Goal: Entertainment & Leisure: Consume media (video, audio)

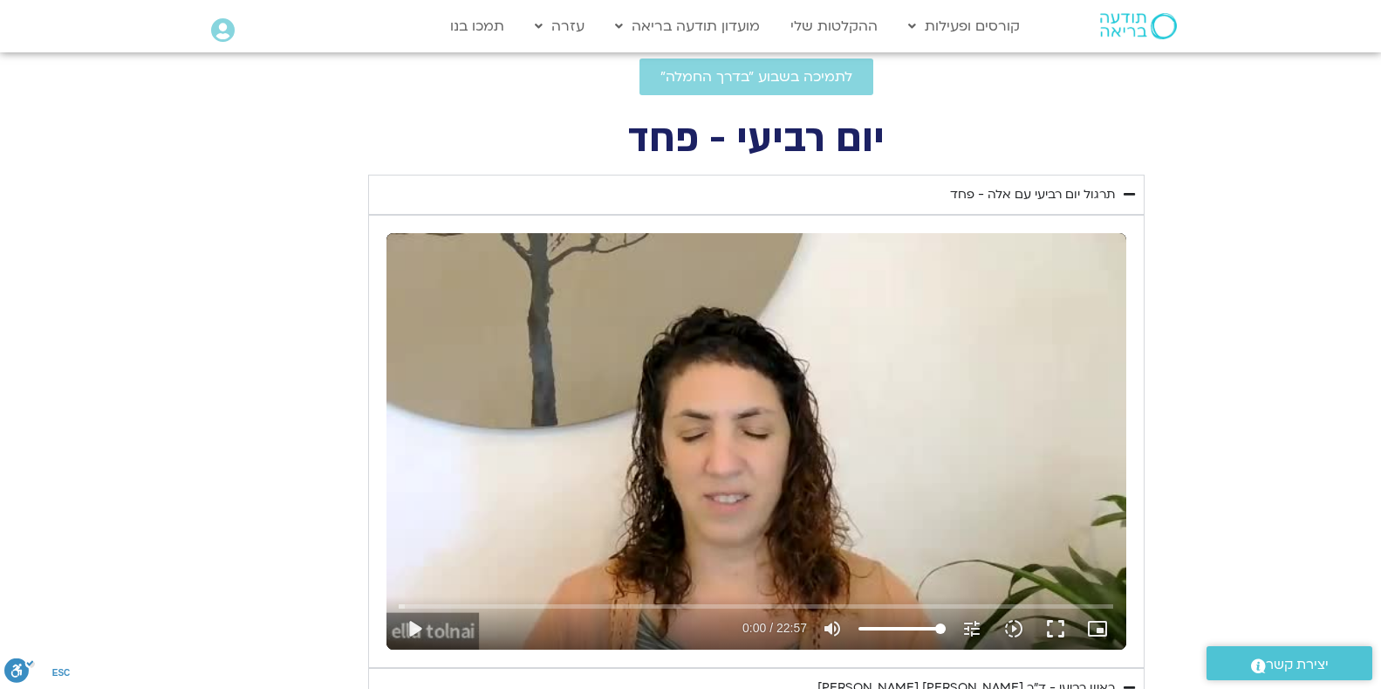
scroll to position [620, 0]
click at [1058, 627] on button "fullscreen" at bounding box center [1056, 628] width 42 height 42
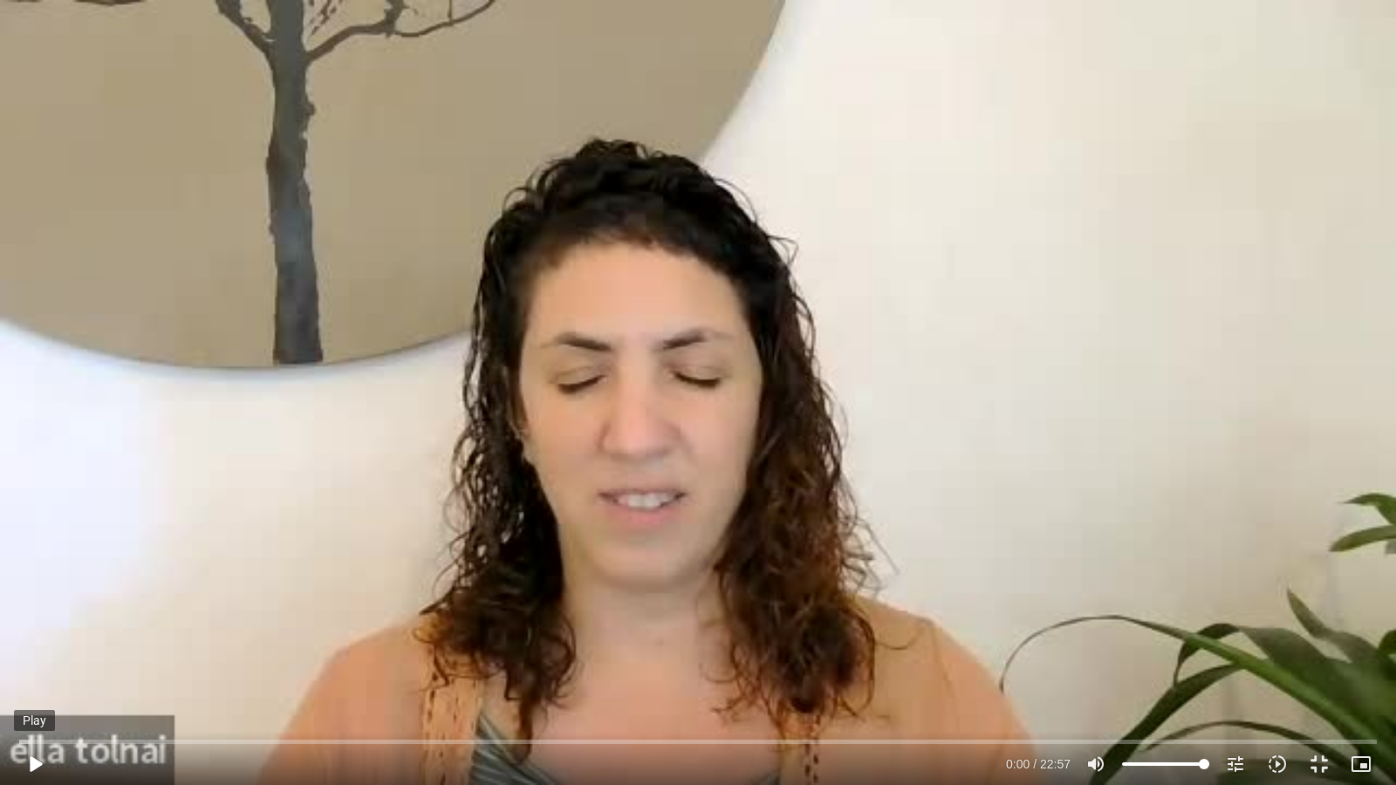
click at [32, 688] on button "play_arrow" at bounding box center [35, 765] width 42 height 42
type input "3320.68"
type input "0.08268"
type input "3320.68"
type input "0.242233"
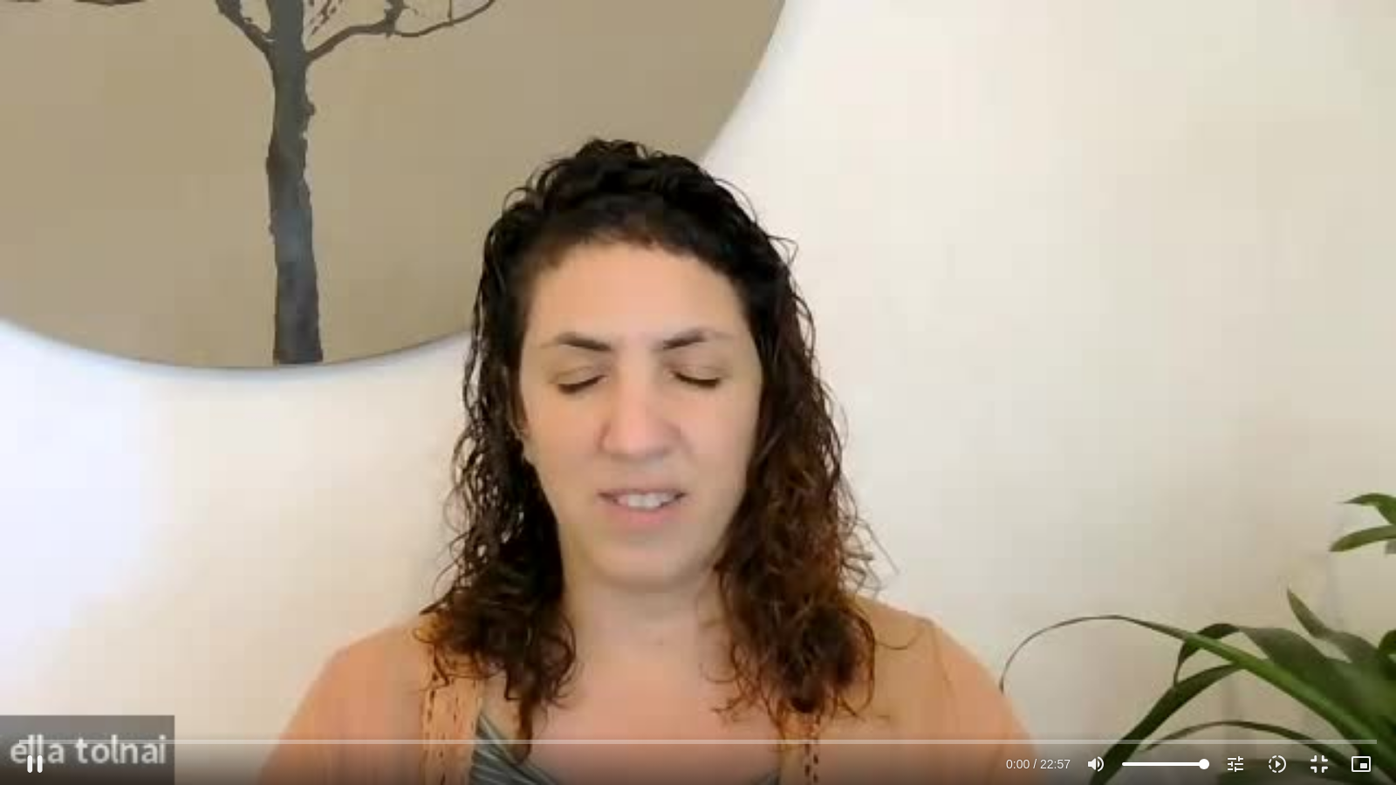
type input "3320.68"
type input "0.372905"
type input "3320.68"
type input "0.500759"
type input "3320.68"
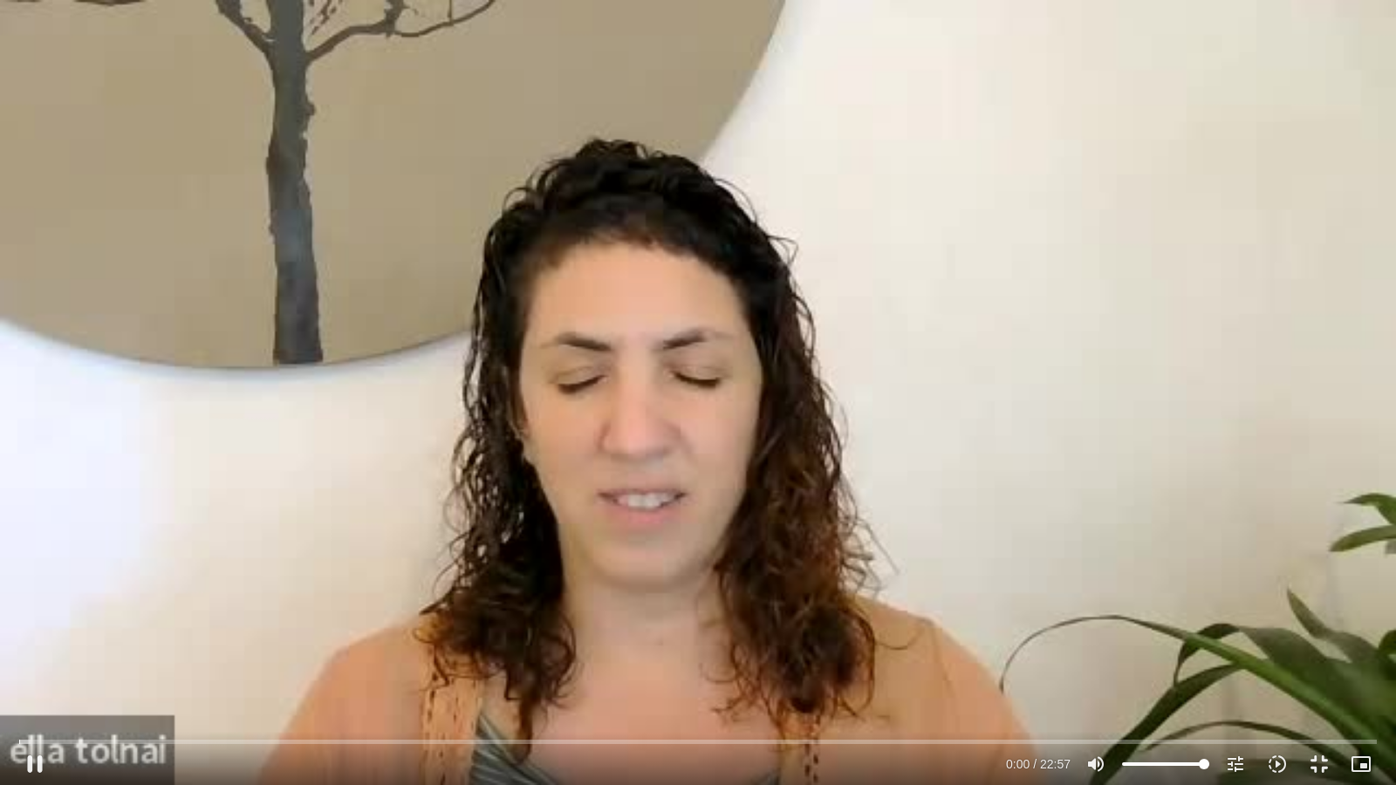
type input "0.656012"
type input "3320.68"
type input "0.788992"
type input "3320.68"
type input "0.922028"
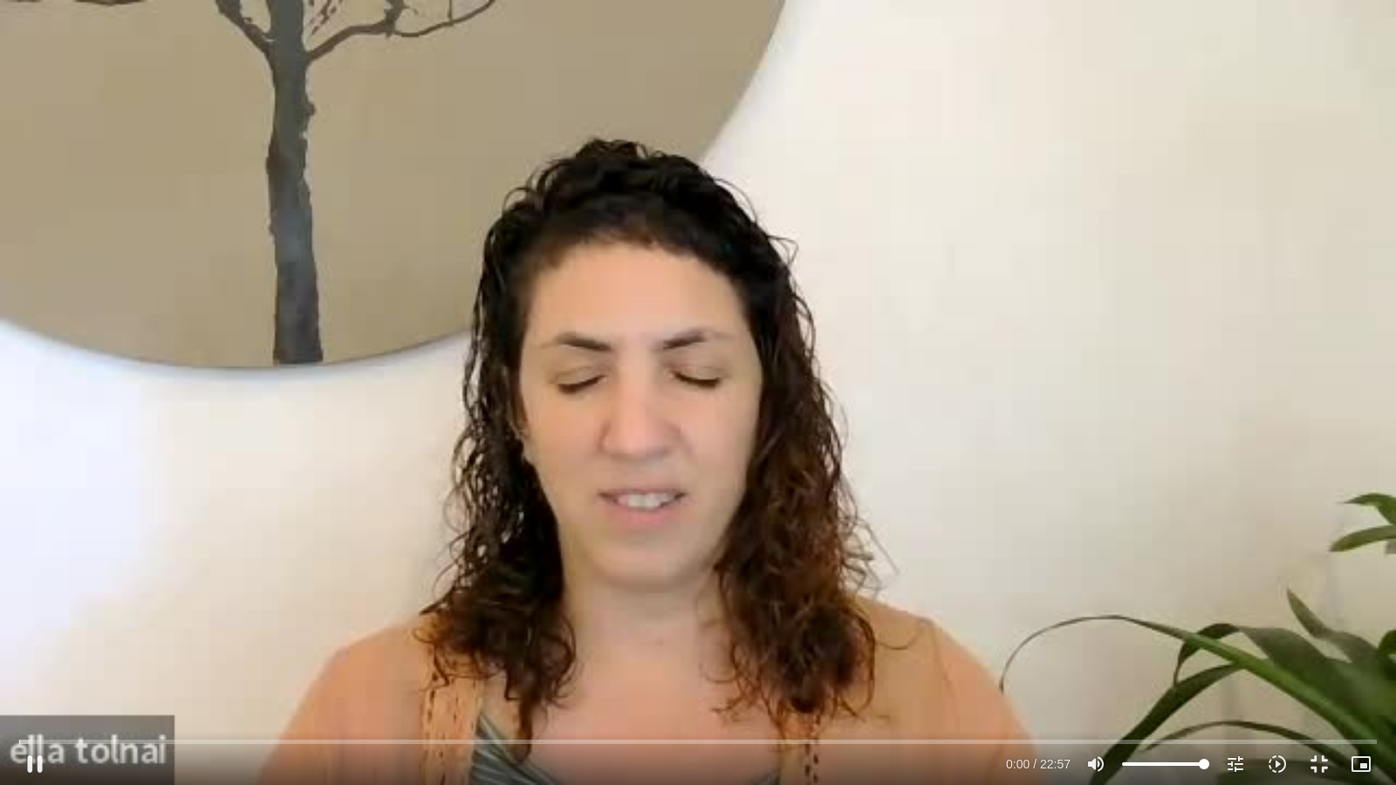
type input "3320.68"
type input "1.073993"
type input "3320.68"
type input "1.205998"
type input "3320.68"
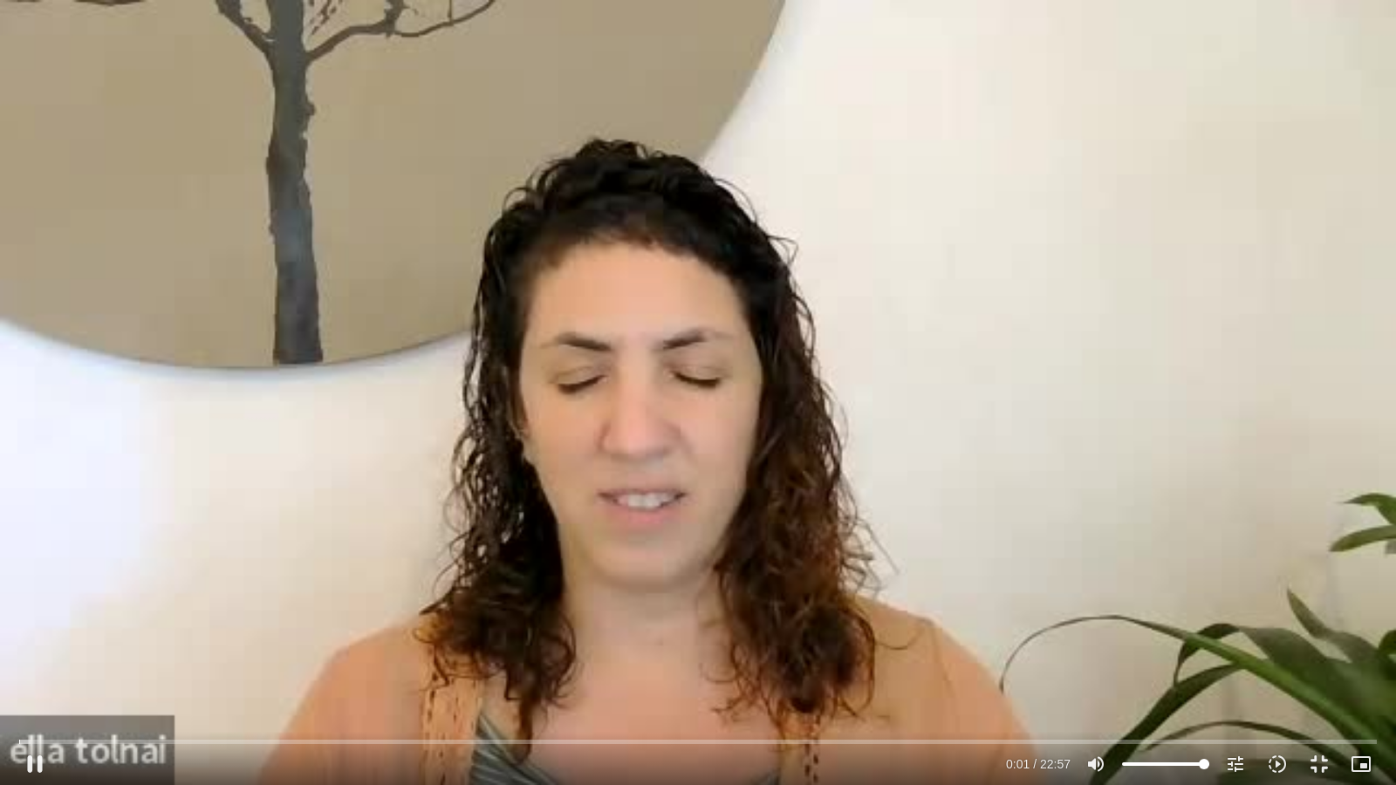
type input "1.391573"
type input "3320.68"
type input "1.520455"
type input "3320.68"
type input "1.653946"
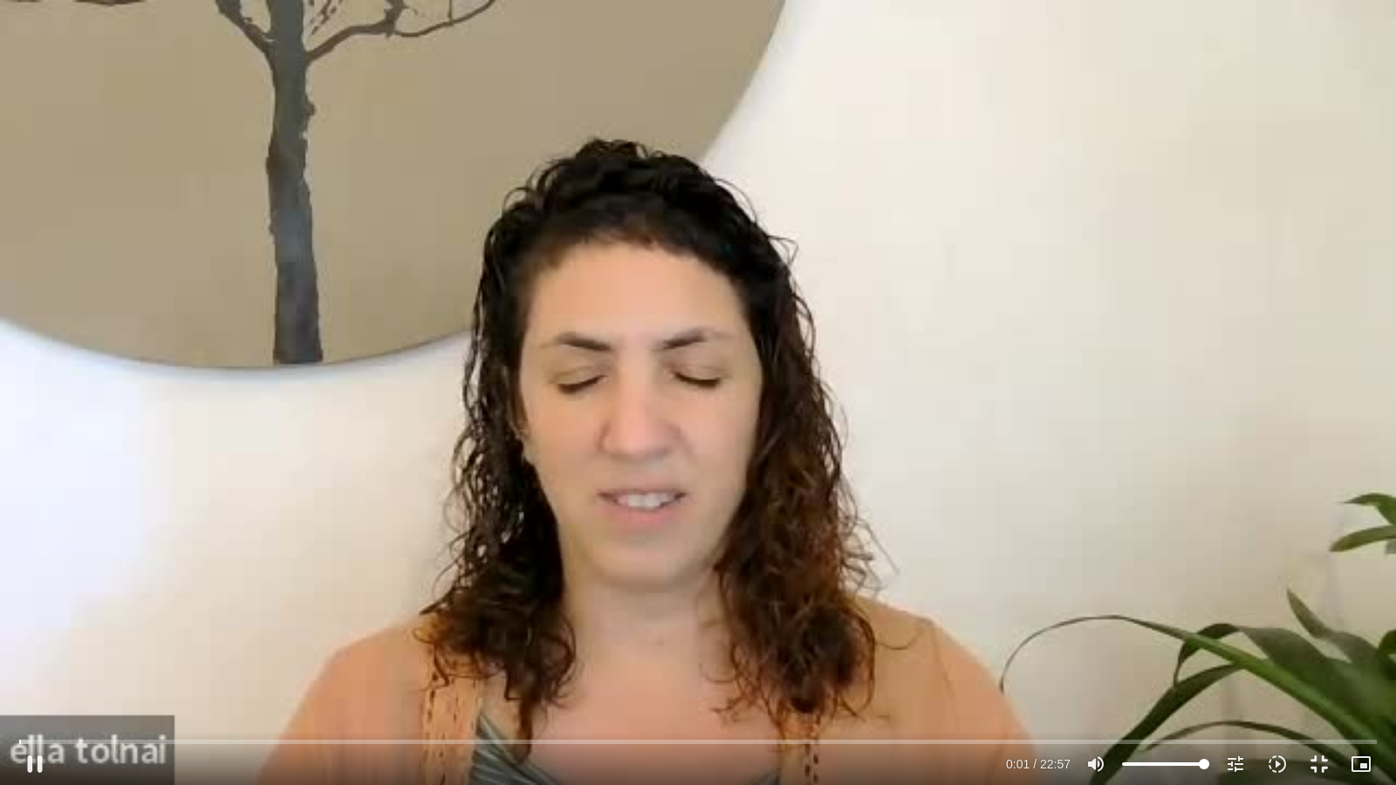
type input "3320.68"
type input "1.807863"
type input "3320.68"
type input "1.936827"
type input "3320.68"
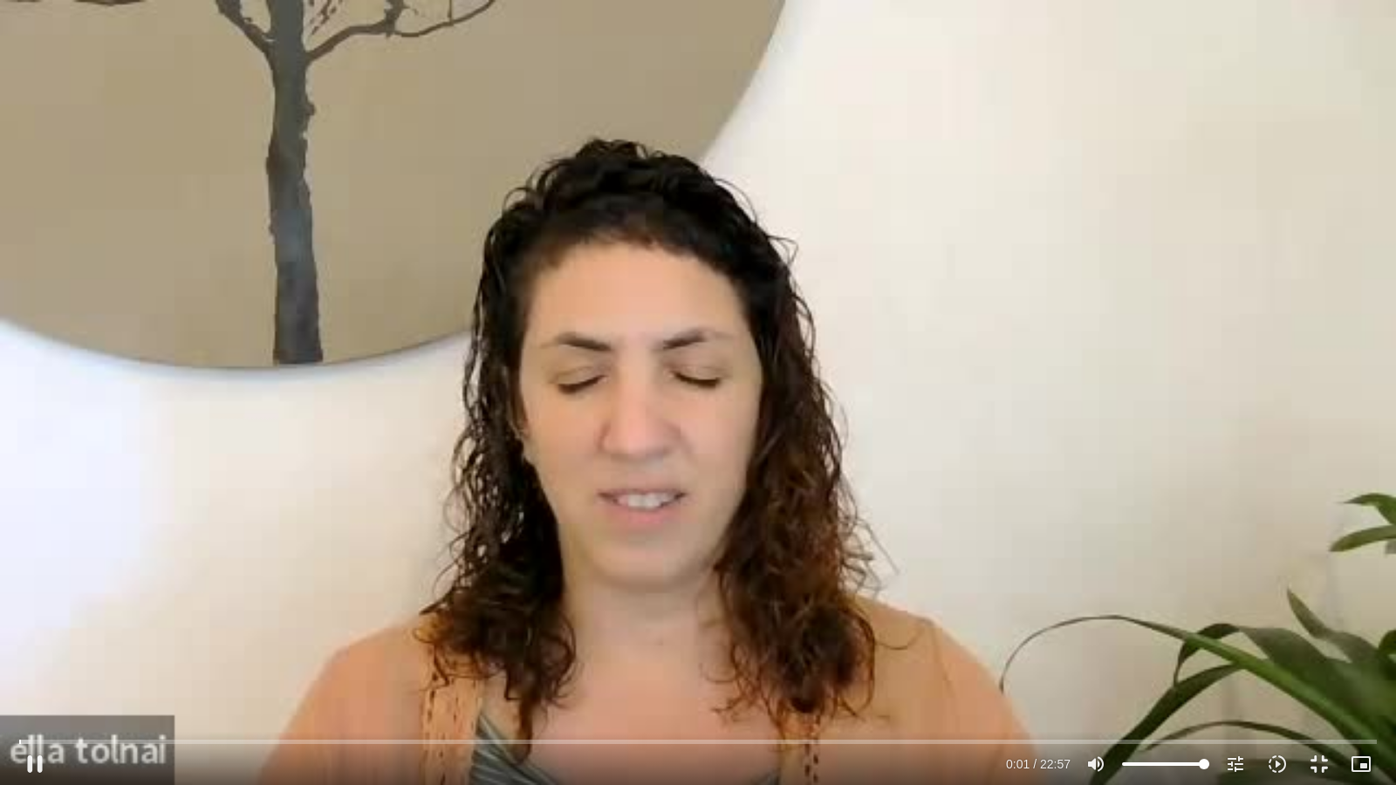
type input "2.065218"
type input "3320.68"
type input "2.198271"
type input "3320.68"
type input "2.355298"
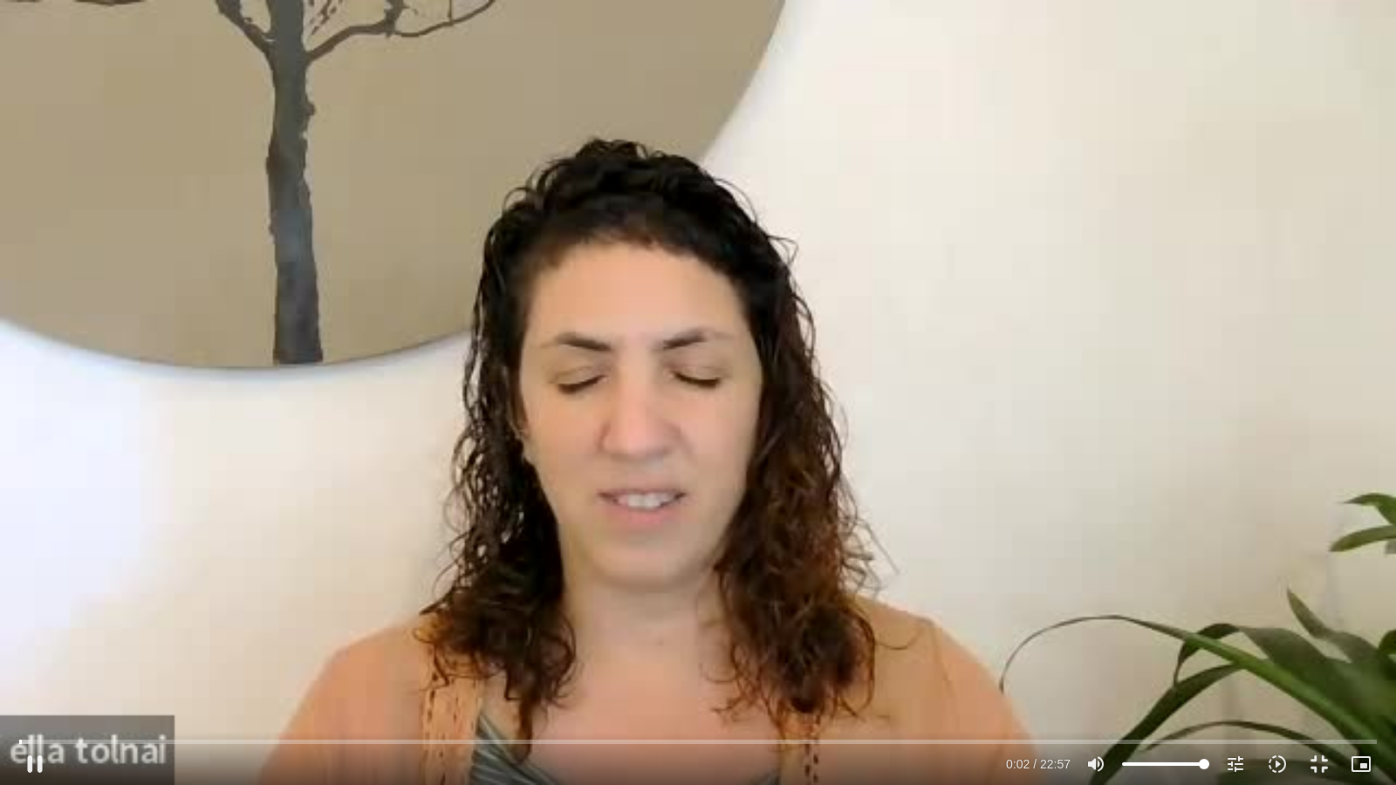
type input "3320.68"
type input "2.48854"
type input "3320.68"
type input "2.642182"
type input "3320.68"
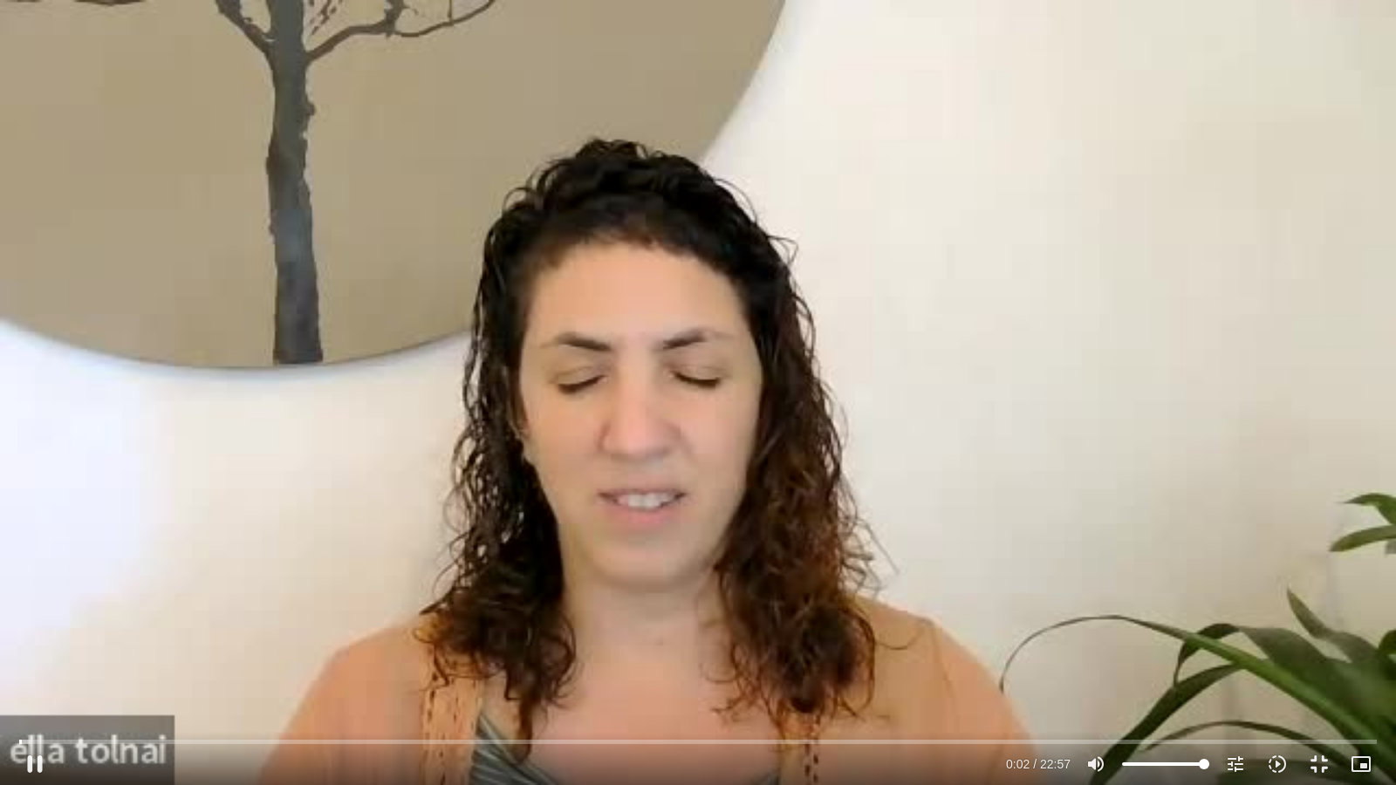
type input "2.782195"
type input "3320.68"
type input "2.941776"
type input "3320.68"
type input "3.090298"
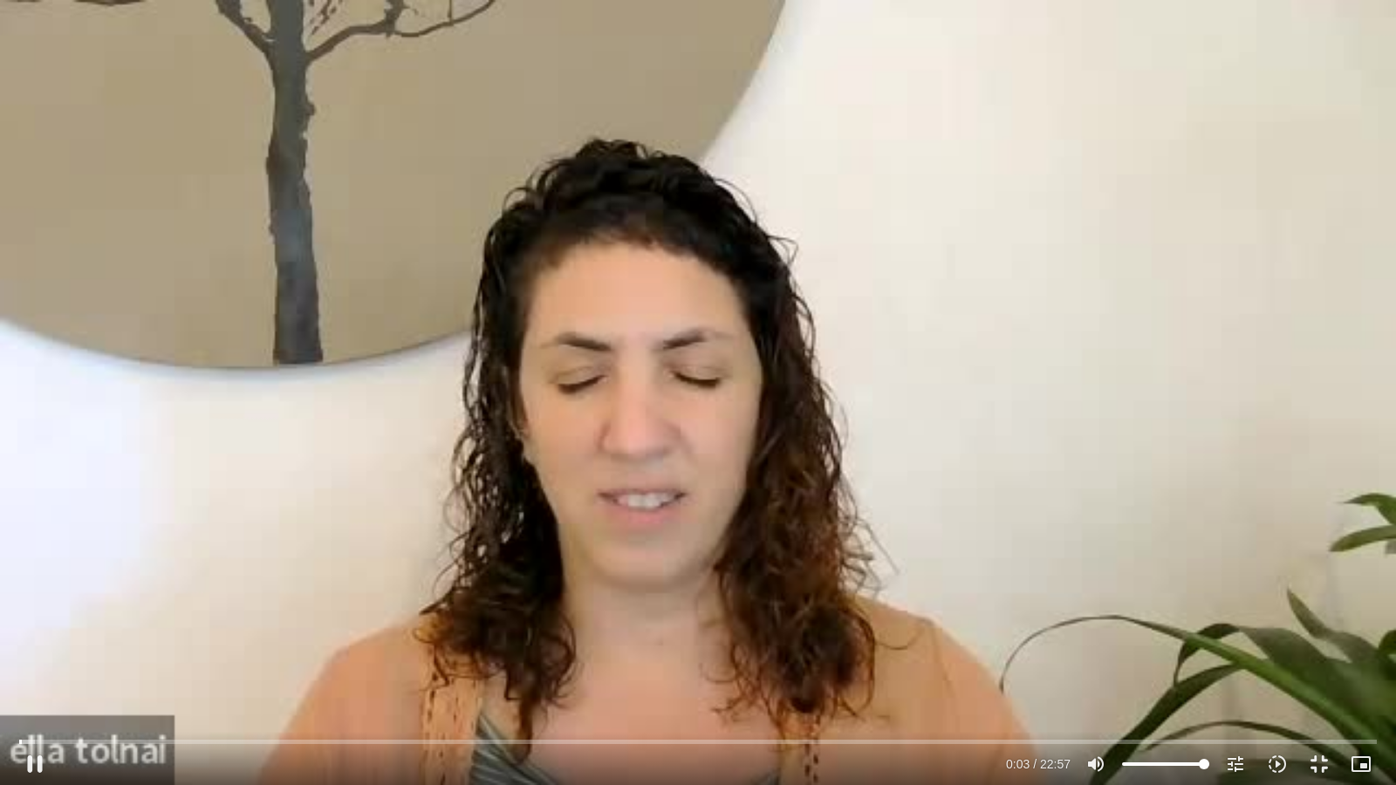
type input "3320.68"
type input "3.219128"
type input "3320.68"
type input "3.37607"
type input "3320.68"
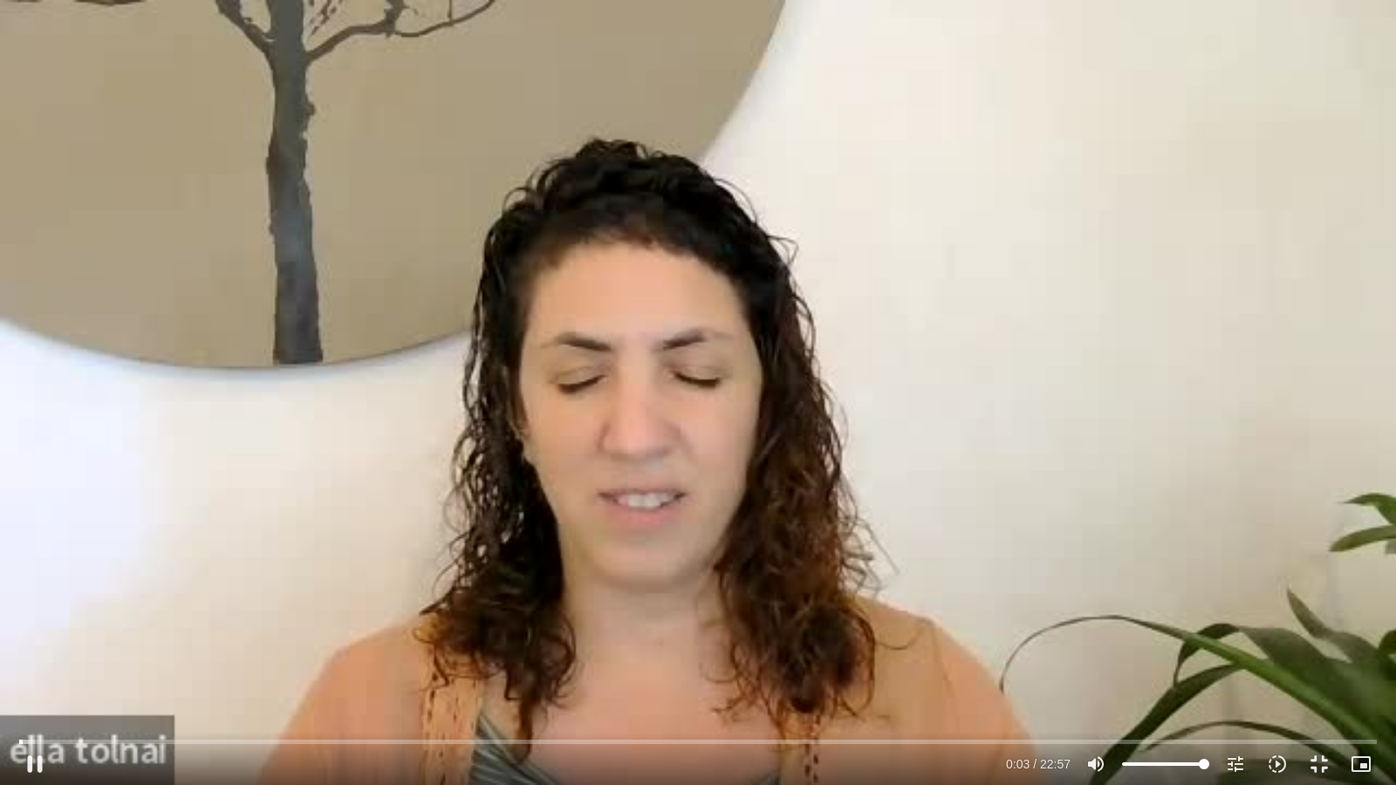
type input "3.506448"
type input "3320.68"
type input "3.639848"
type input "3320.68"
type input "3.772049"
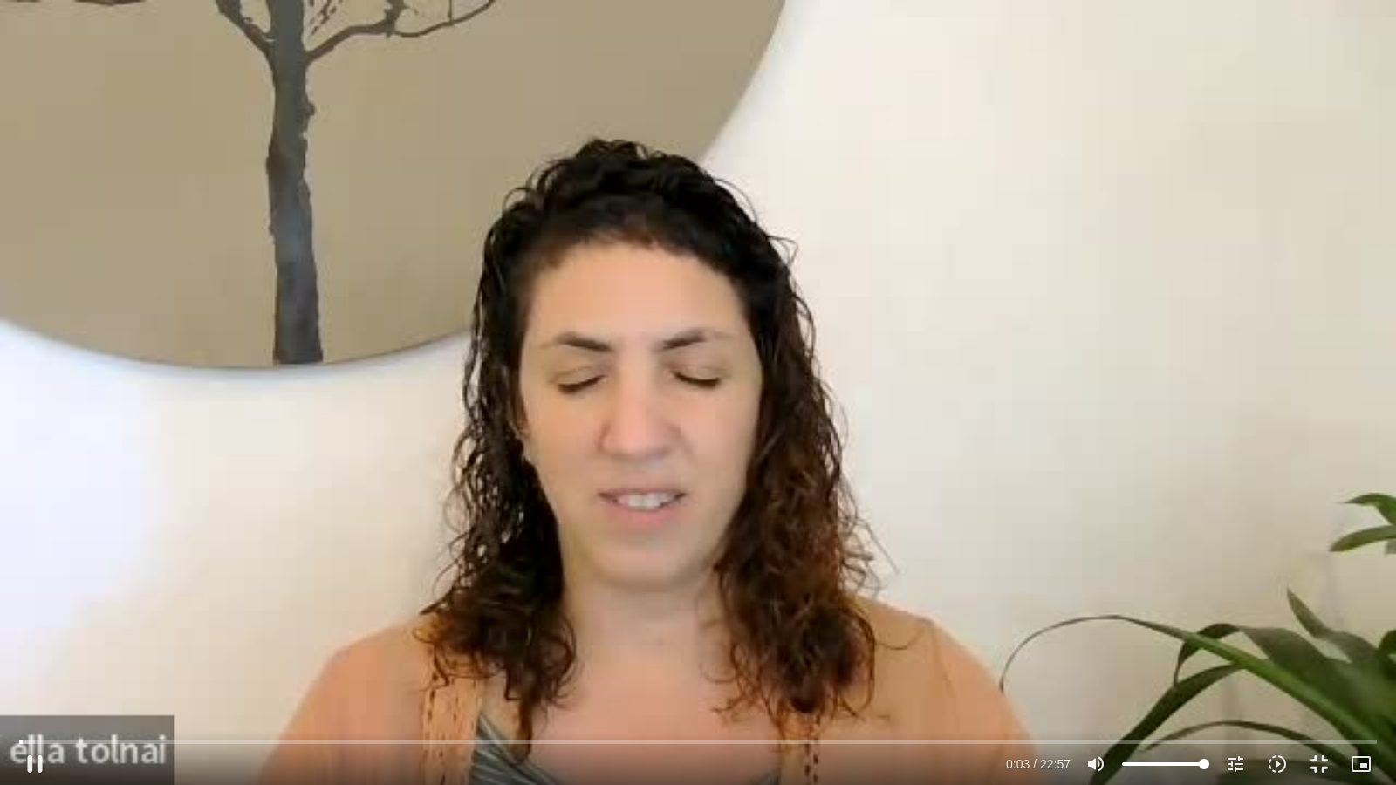
type input "3320.68"
type input "3.924308"
type input "3320.68"
type input "4.054416"
type input "3320.68"
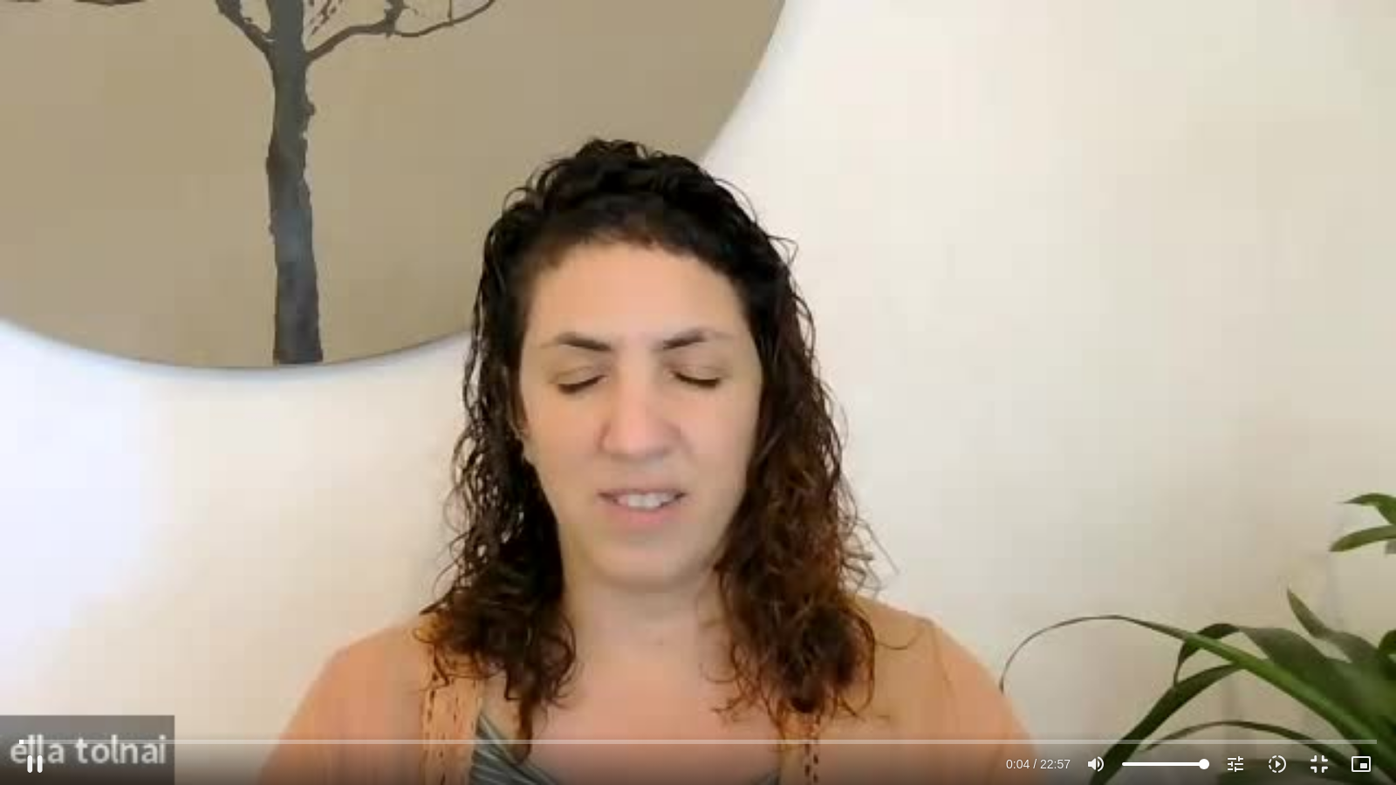
type input "4.210321"
type input "3320.68"
type input "4.339244"
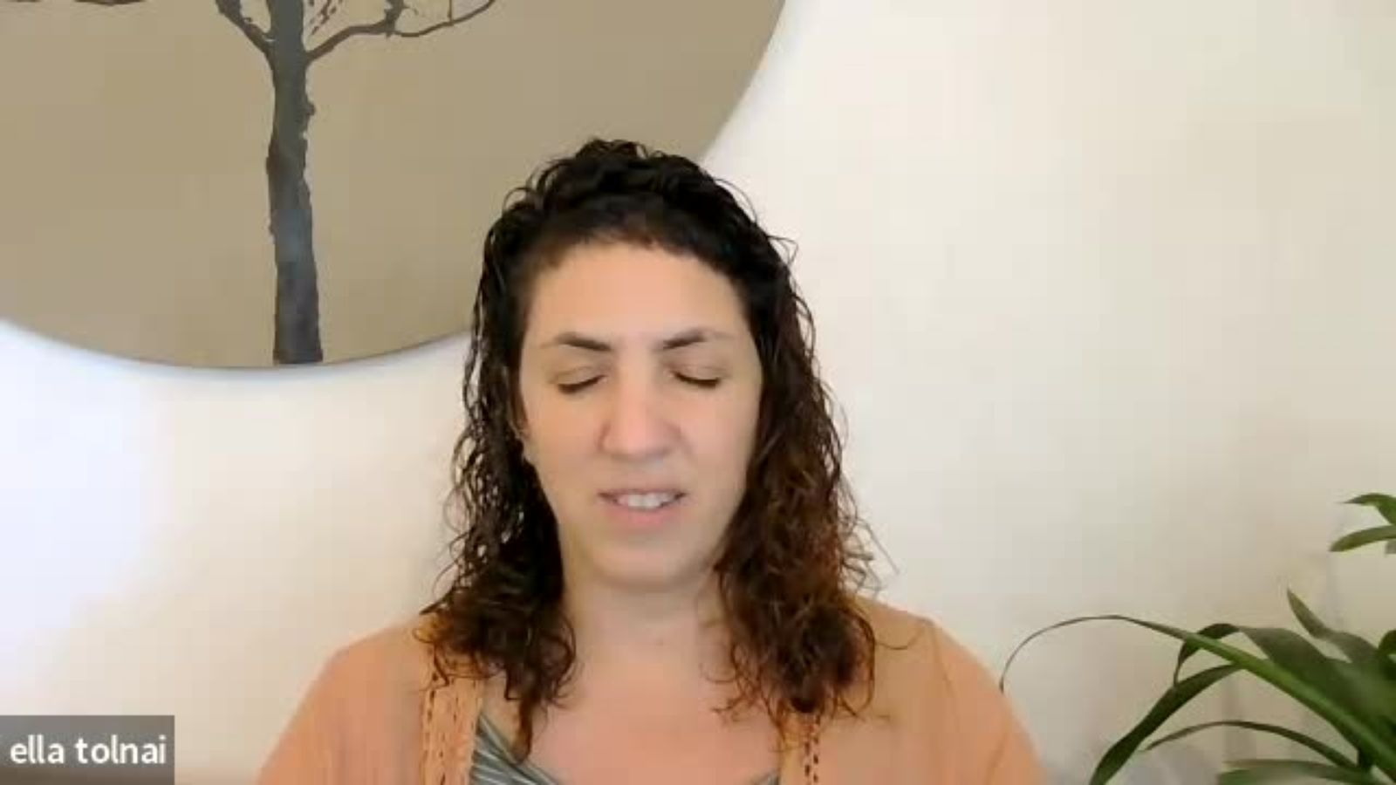
type input "3320.68"
type input "365.553388"
type input "3320.68"
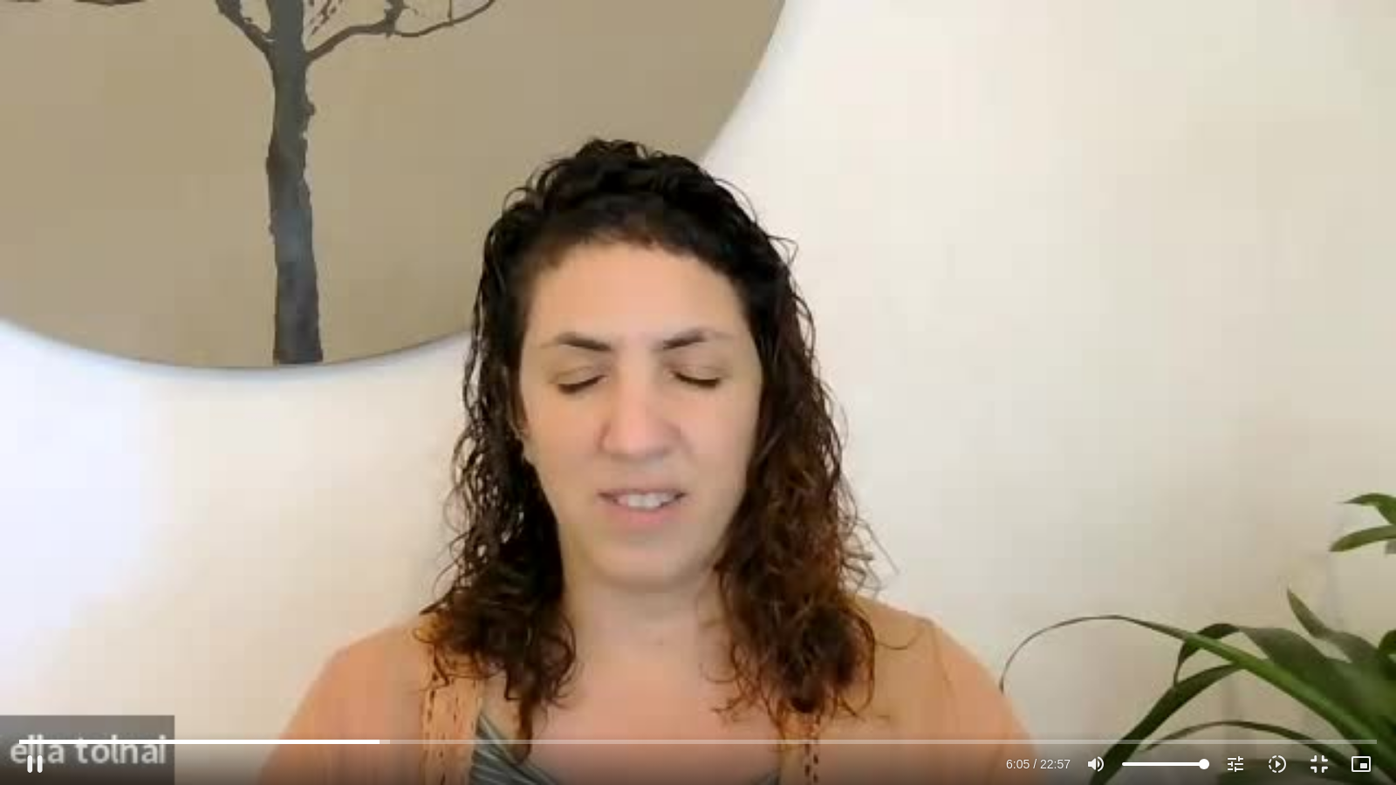
type input "365.720202"
type input "3320.68"
type input "365.88448"
type input "3320.68"
type input "366.038427"
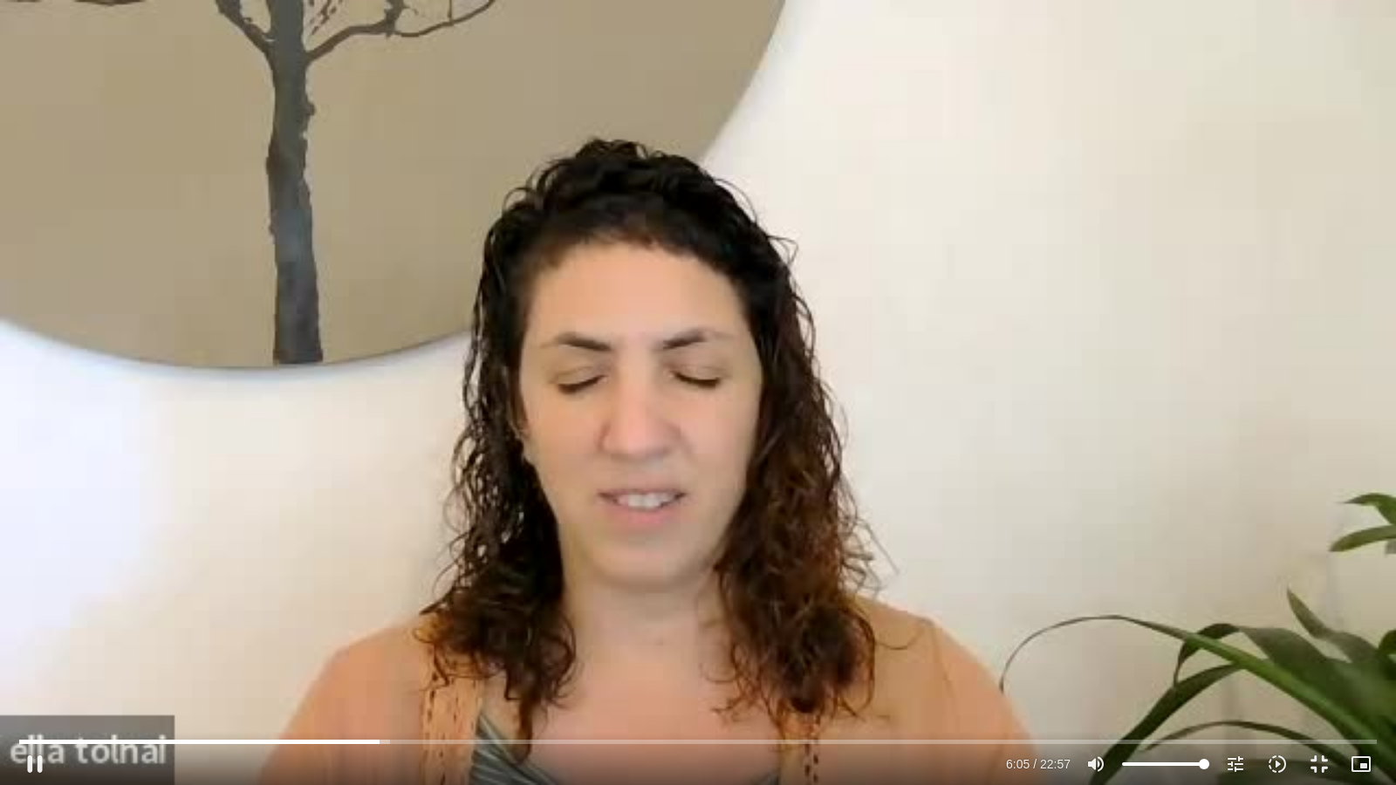
type input "3320.68"
type input "366.230705"
type input "3320.68"
type input "366.350613"
type input "3320.68"
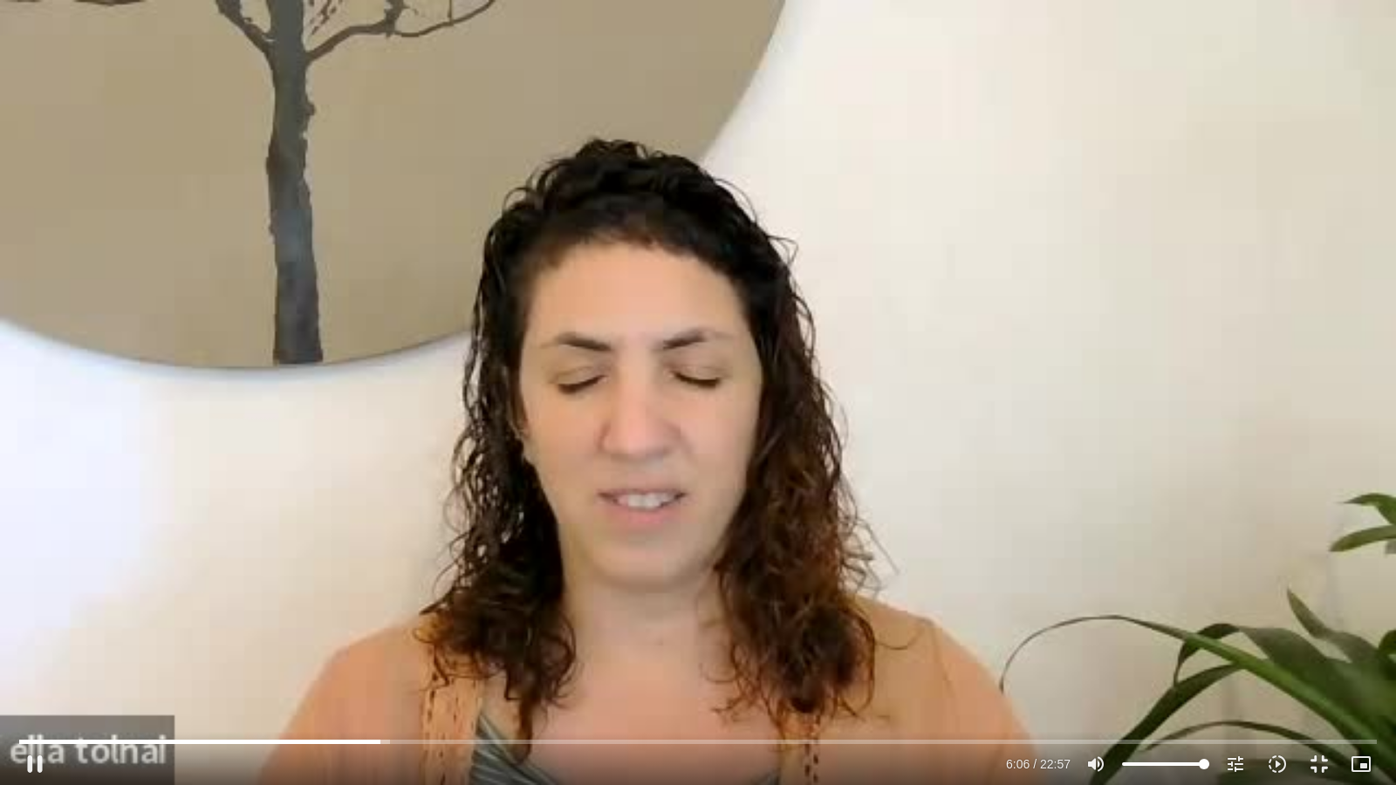
type input "366.484355"
type input "3320.68"
type input "366.66324"
type input "3320.68"
type input "366.784782"
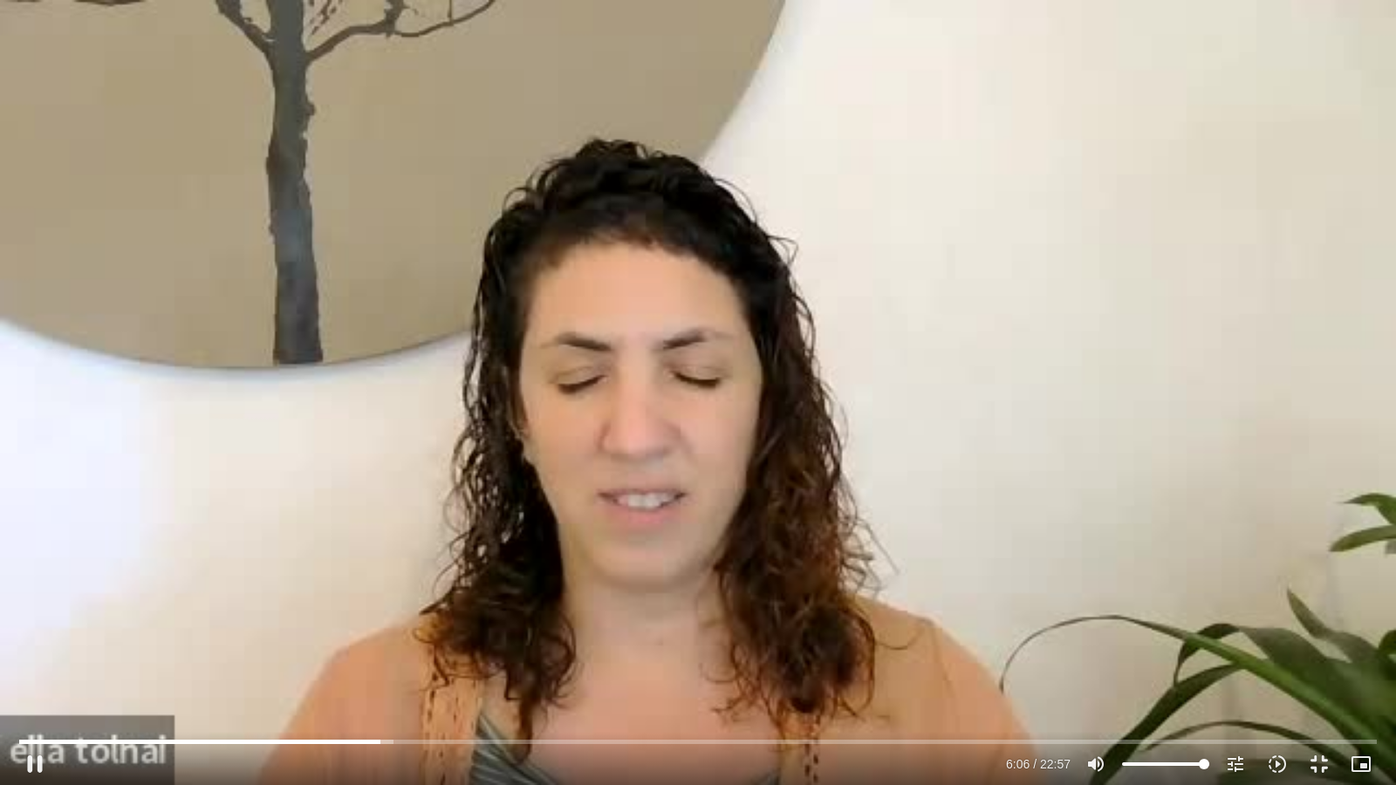
type input "3320.68"
type input "366.933297"
type input "3320.68"
type input "367.090989"
type input "3320.68"
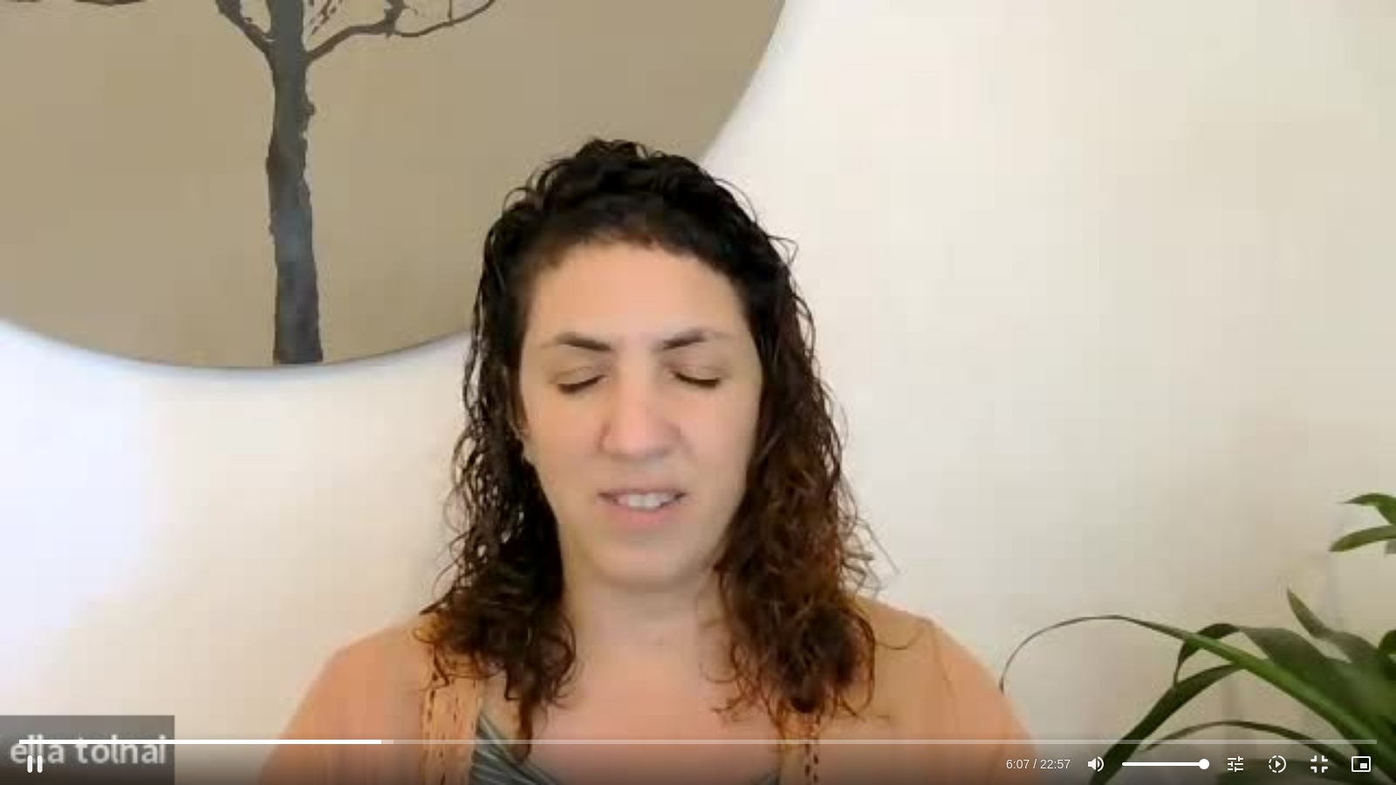
type input "367.220169"
type input "3320.68"
type input "367.44168"
type input "3320.68"
type input "367.618286"
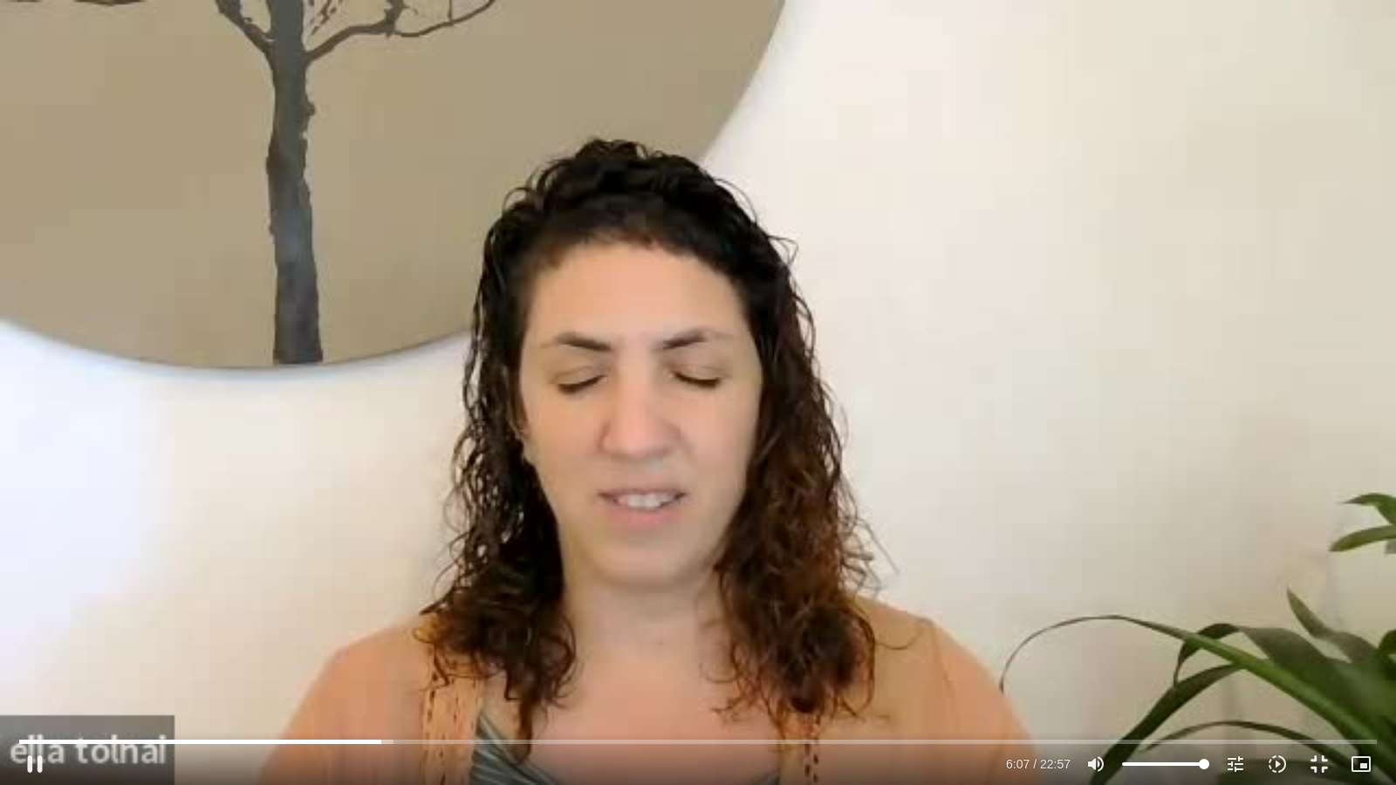
type input "3320.68"
type input "367.752588"
type input "3320.68"
type input "367.935735"
type input "3320.68"
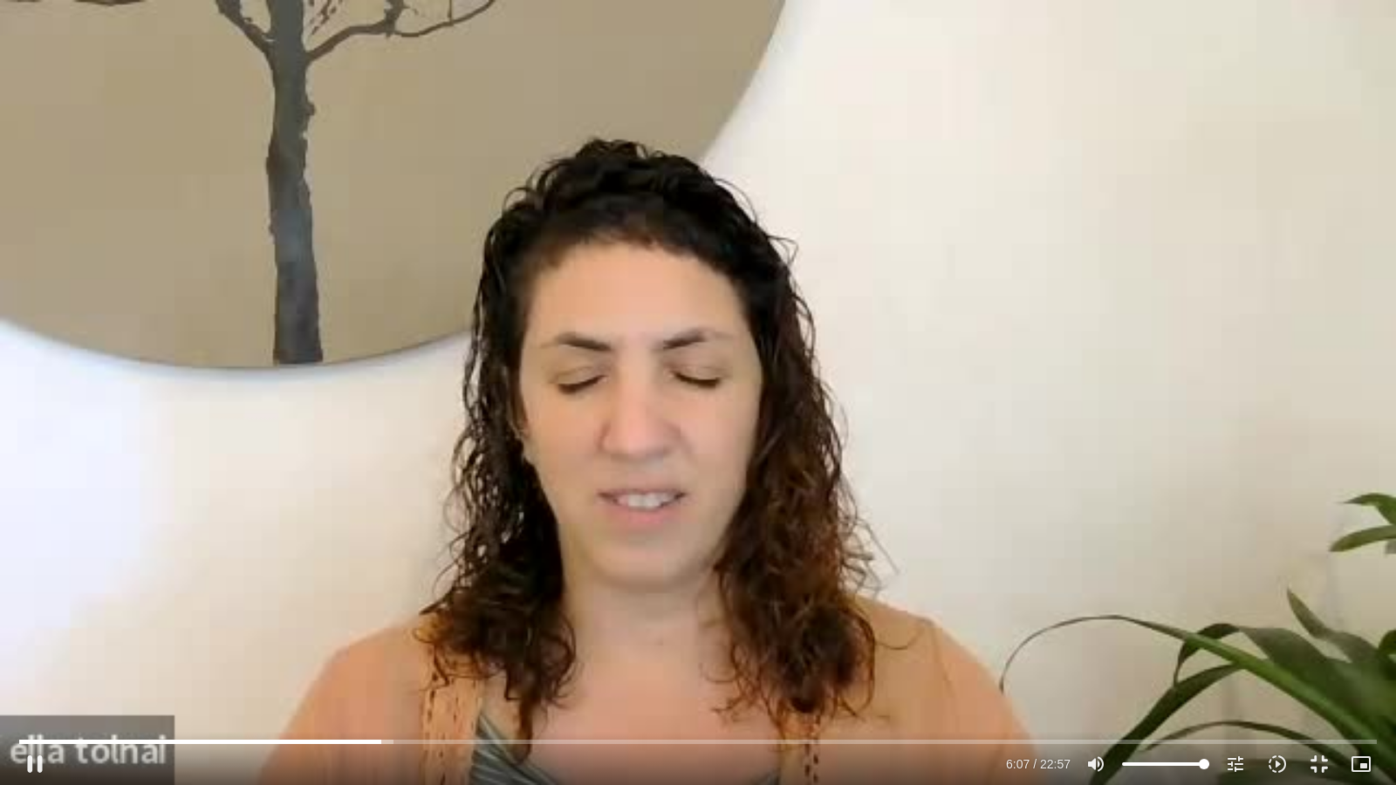
type input "368.0569"
type input "3320.68"
type input "368.214544"
type input "3320.68"
type input "368.350327"
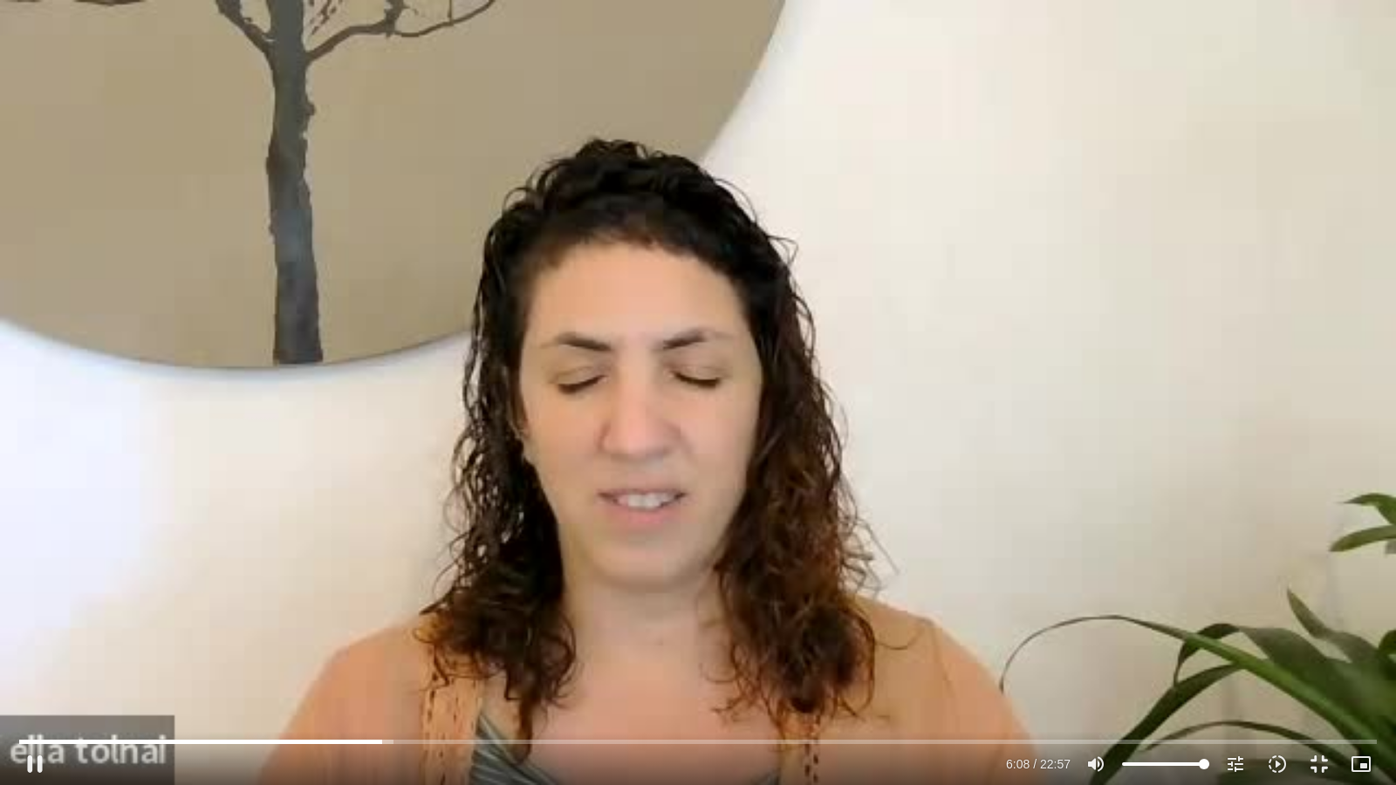
type input "3320.68"
type input "368.508318"
type input "3320.68"
type input "368.661355"
type input "3320.68"
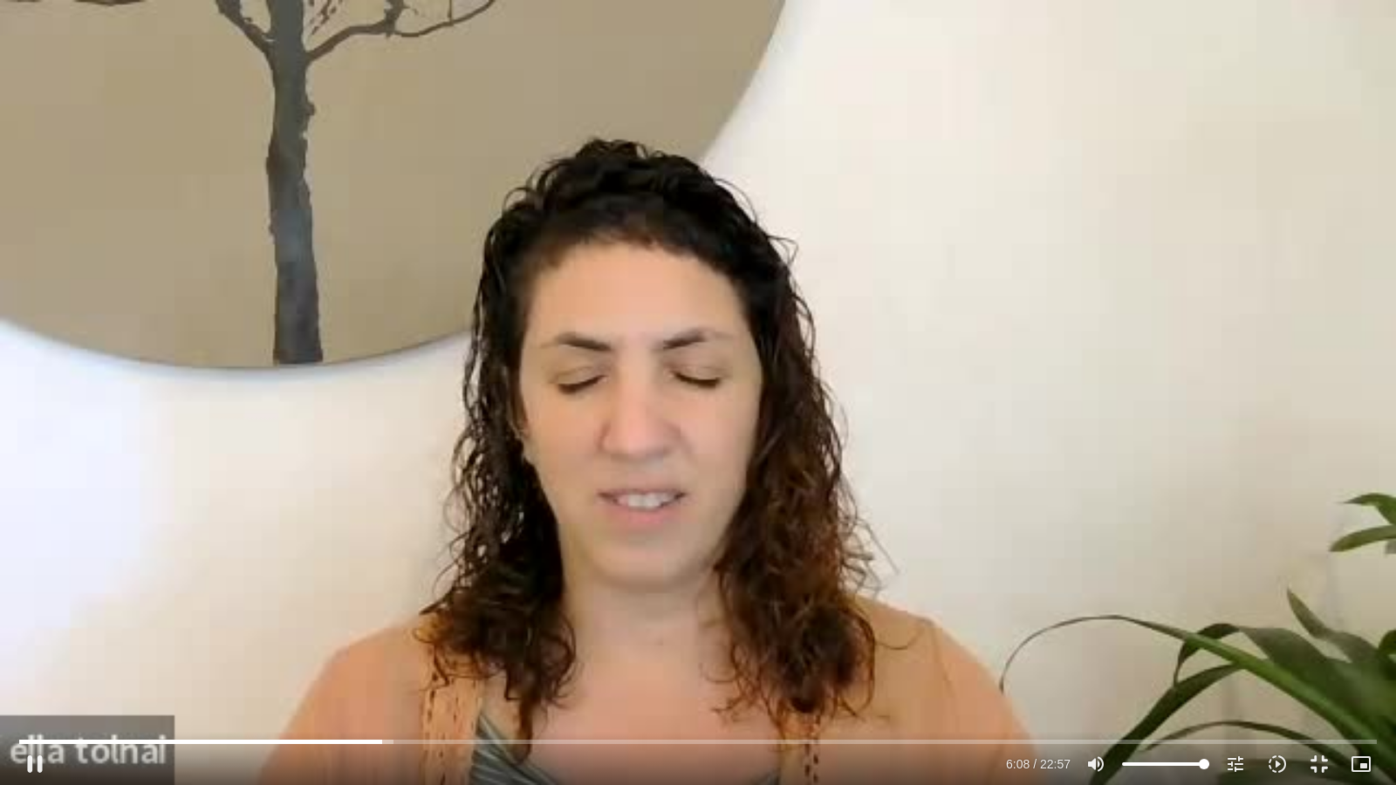
type input "368.818311"
type input "3320.68"
type input "368.953308"
type input "3320.68"
type input "369.085727"
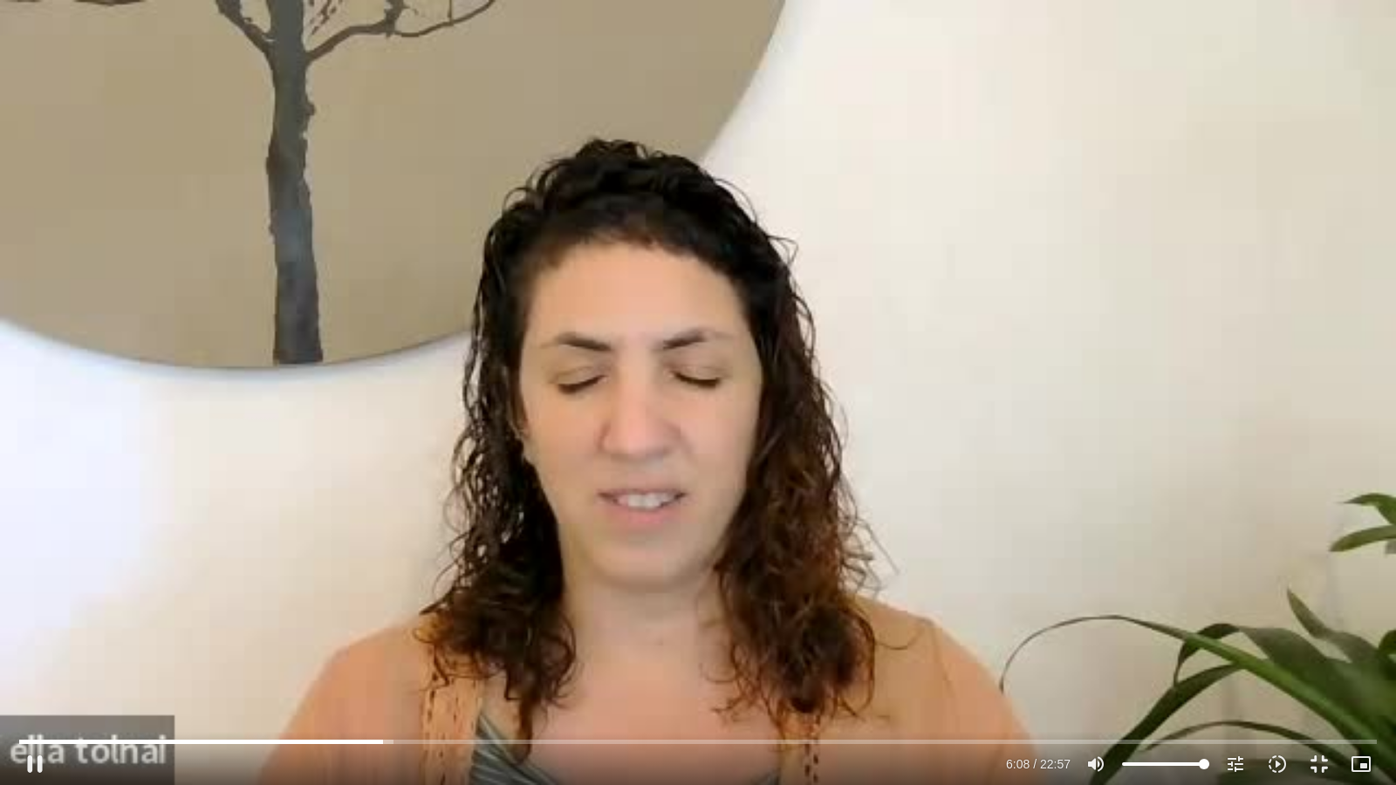
type input "3320.68"
type input "369.236029"
type input "3320.68"
type input "369.369921"
type input "3320.68"
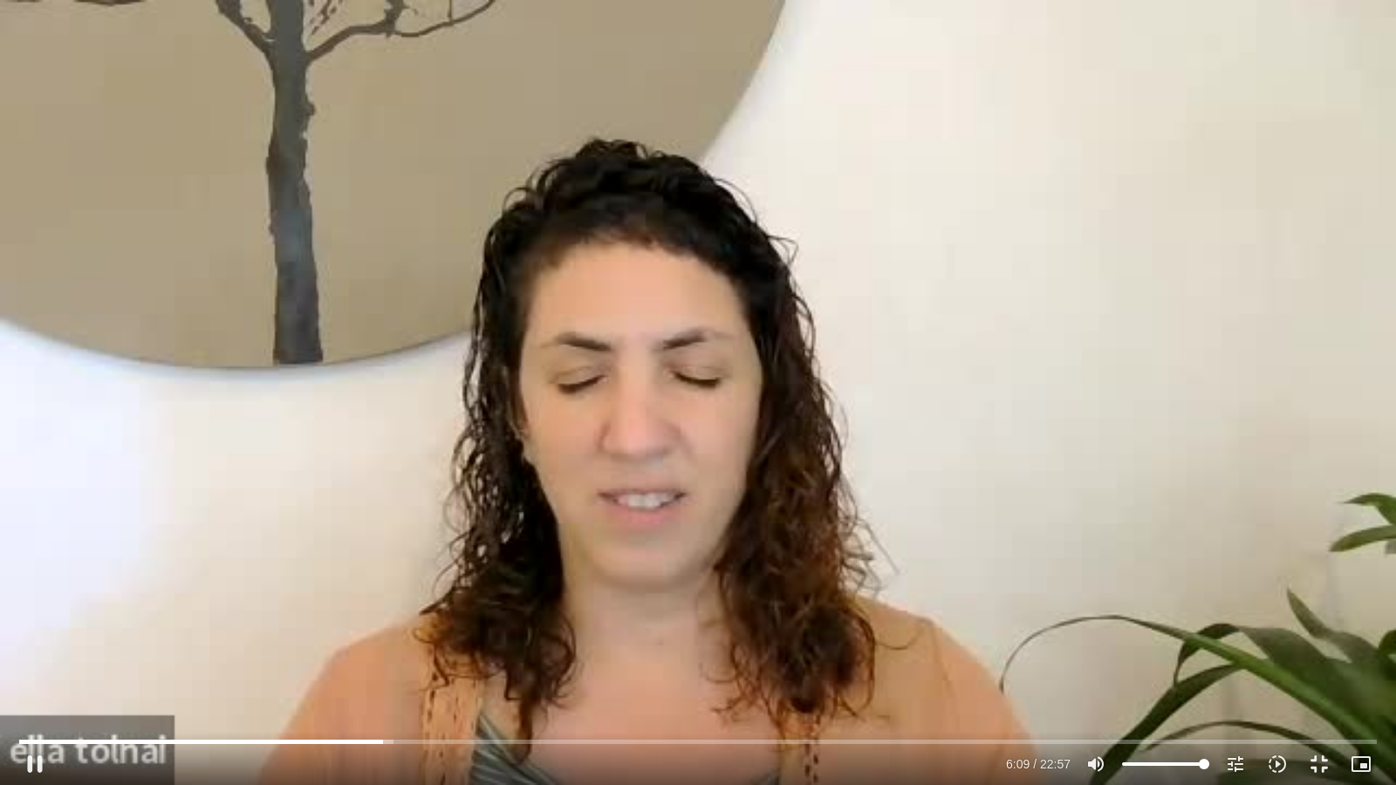
type input "369.523902"
type input "3320.68"
type input "369.657617"
type input "3320.68"
type input "369.813697"
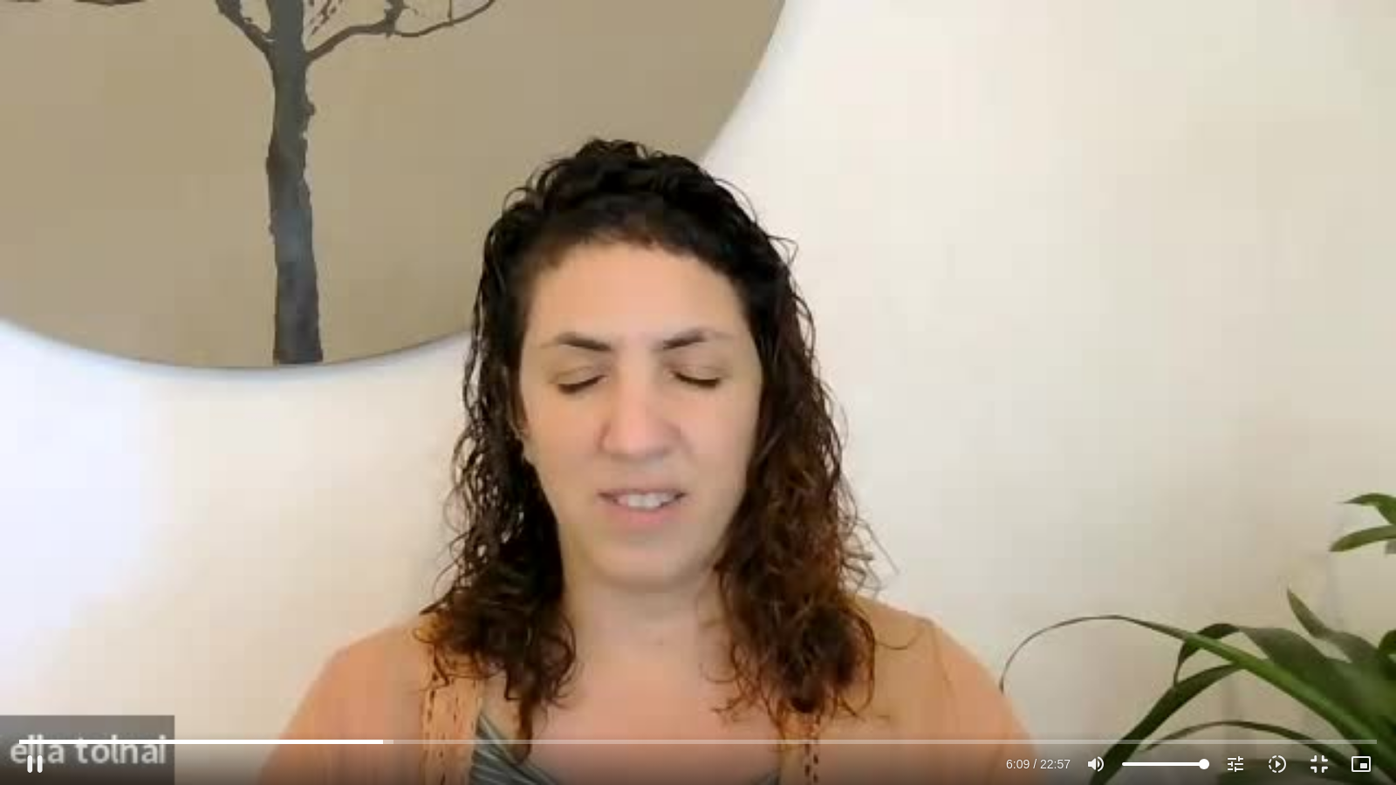
type input "3320.68"
type input "369.947298"
type input "3320.68"
type input "370.098194"
type input "3320.68"
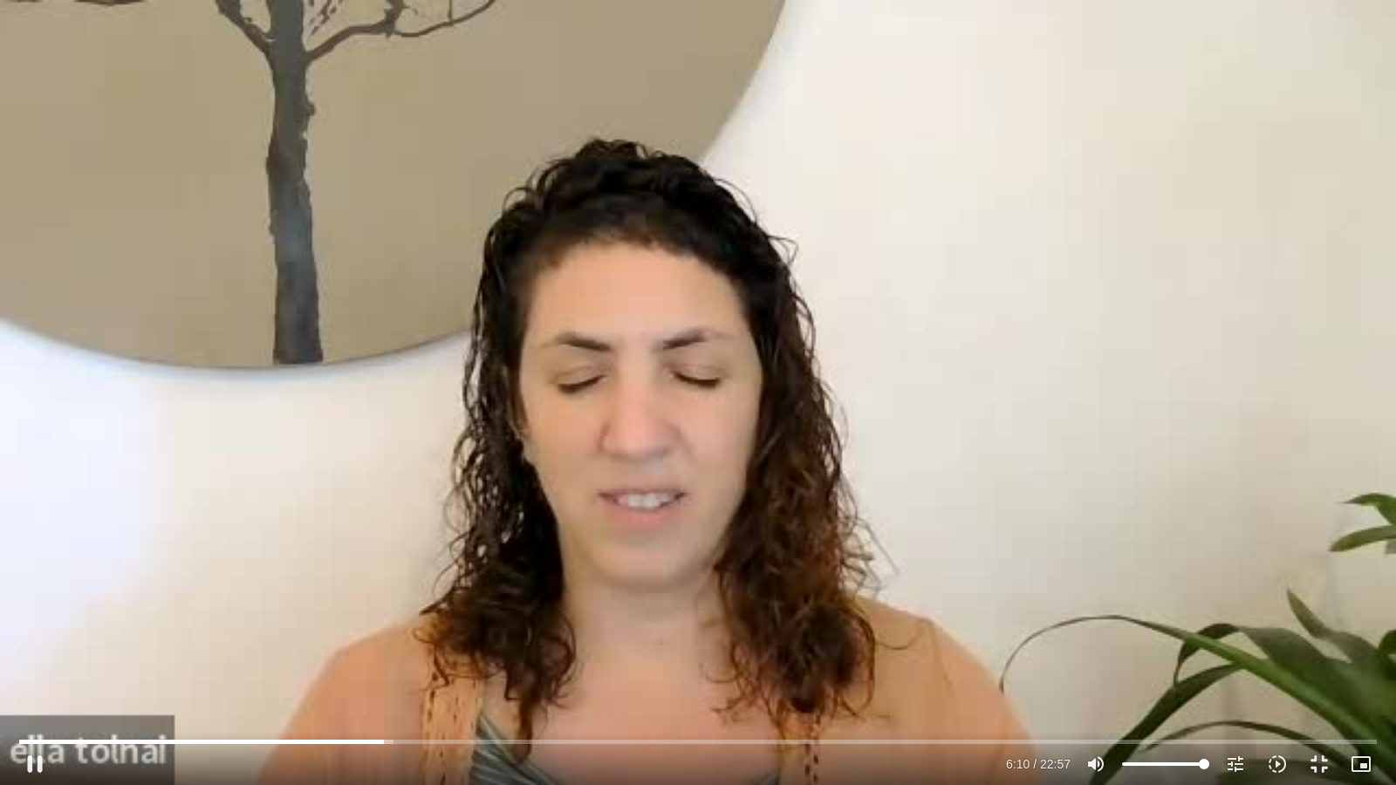
type input "370.226399"
type input "3320.68"
type input "370.354676"
type input "3320.68"
type input "370.48311"
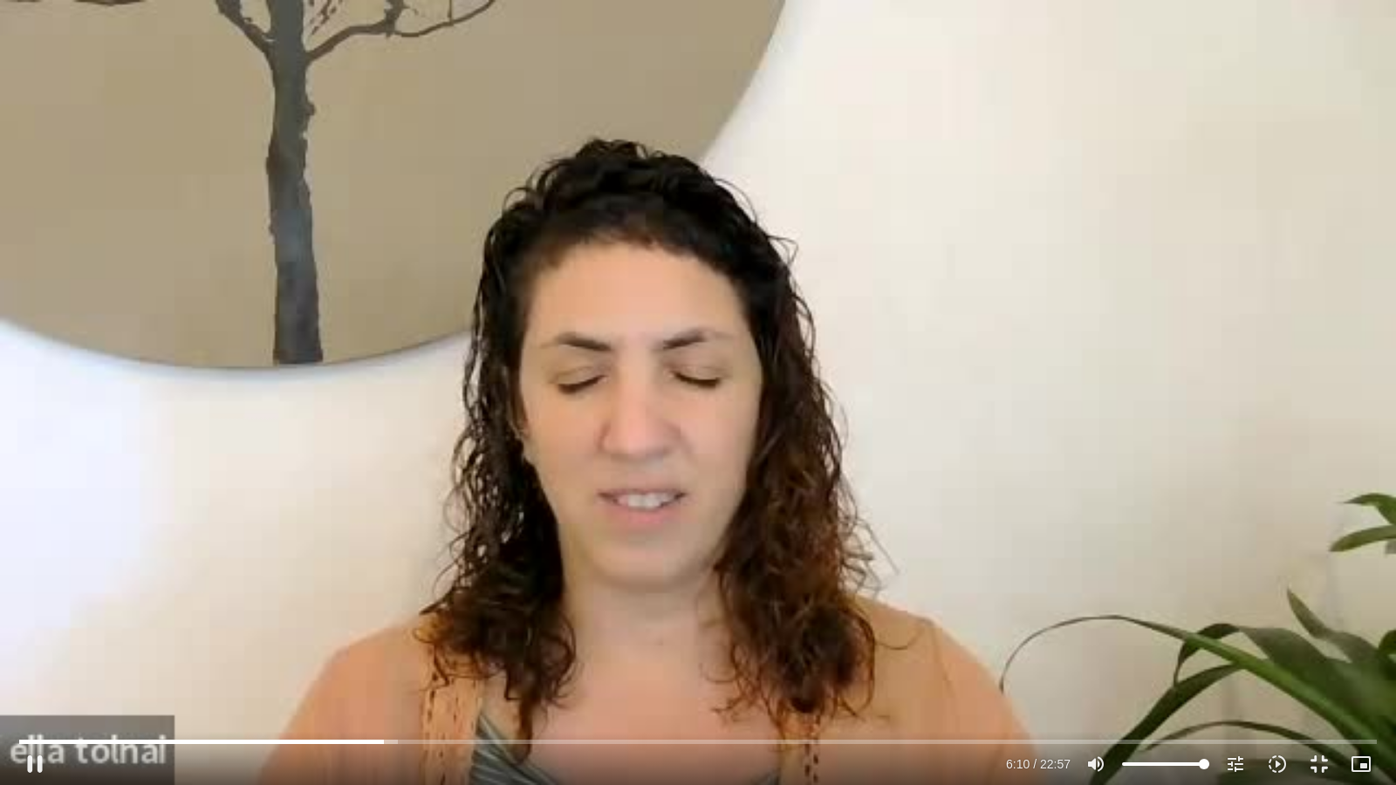
type input "3320.68"
type input "370.617348"
type input "3320.68"
type input "370.7698"
type input "3320.68"
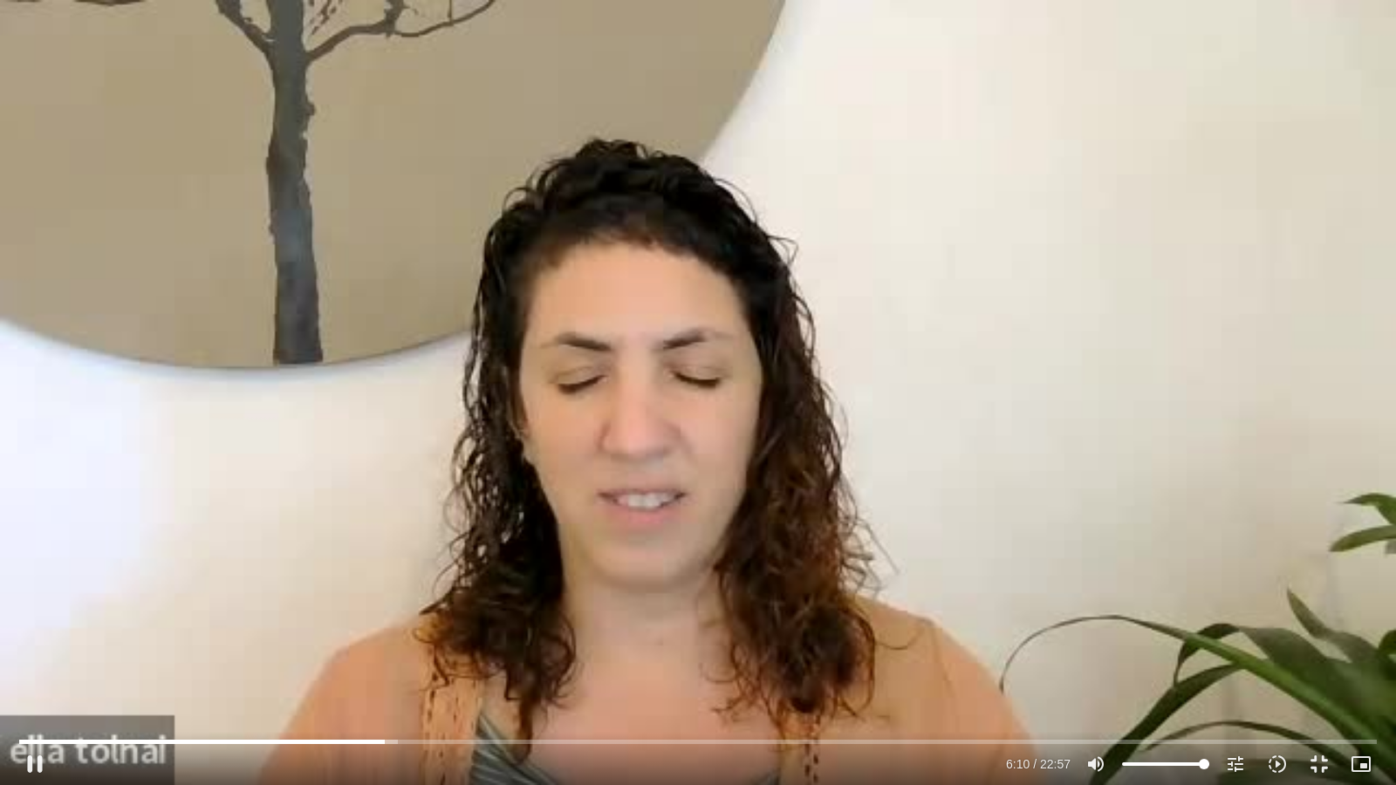
type input "370.901282"
type input "3320.68"
type input "371.037369"
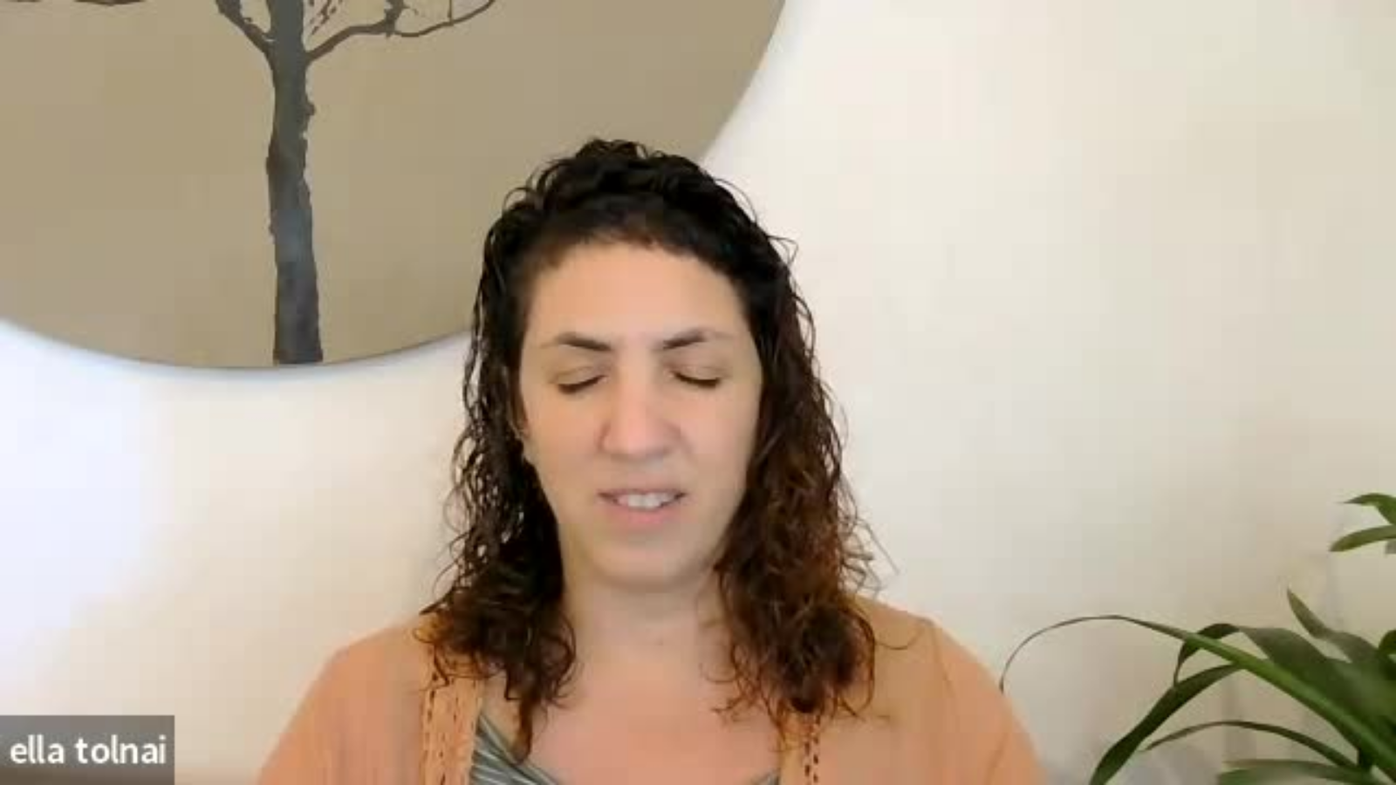
type input "3320.68"
type input "536.681041"
type input "3320.68"
type input "536.819404"
type input "3320.68"
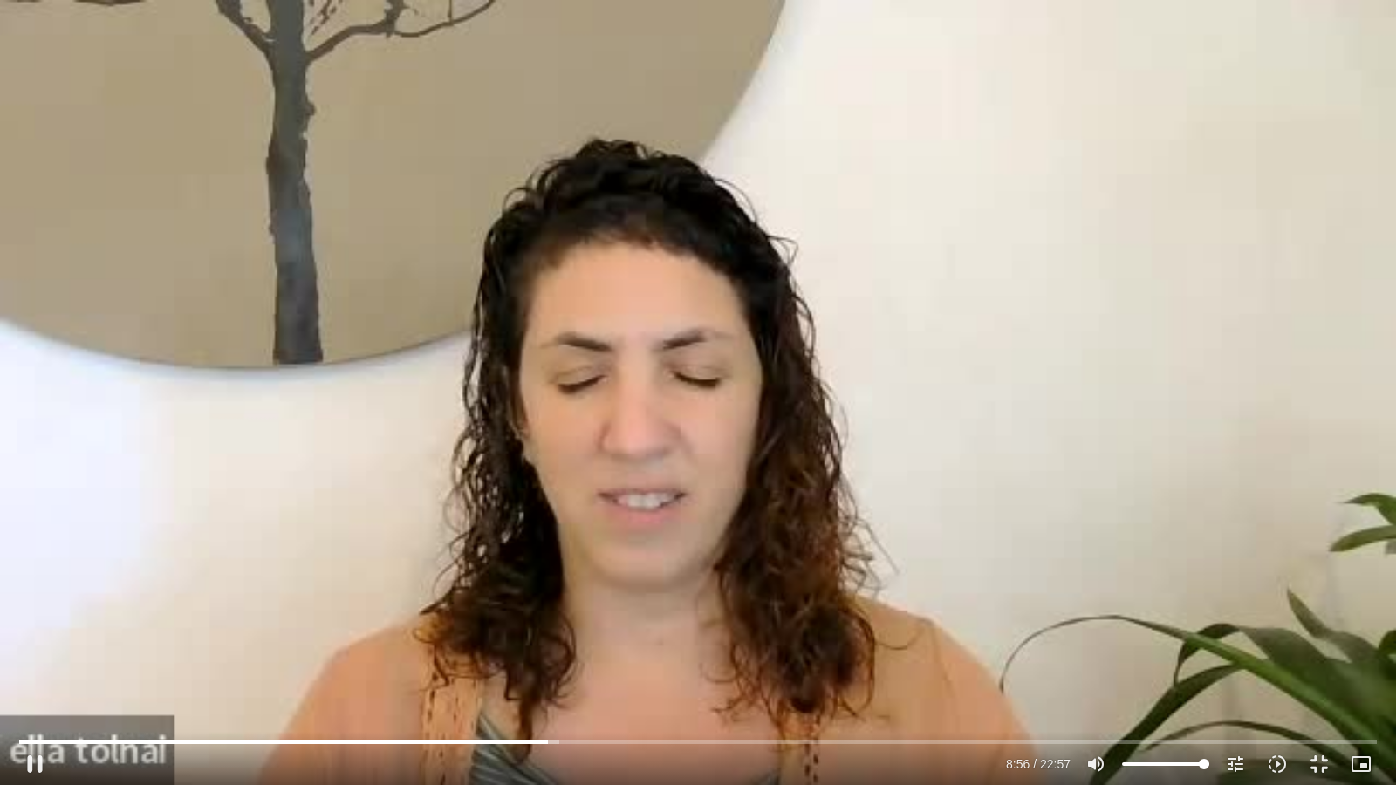
type input "536.981544"
type input "3320.68"
type input "537.150015"
type input "3320.68"
type input "537.347349"
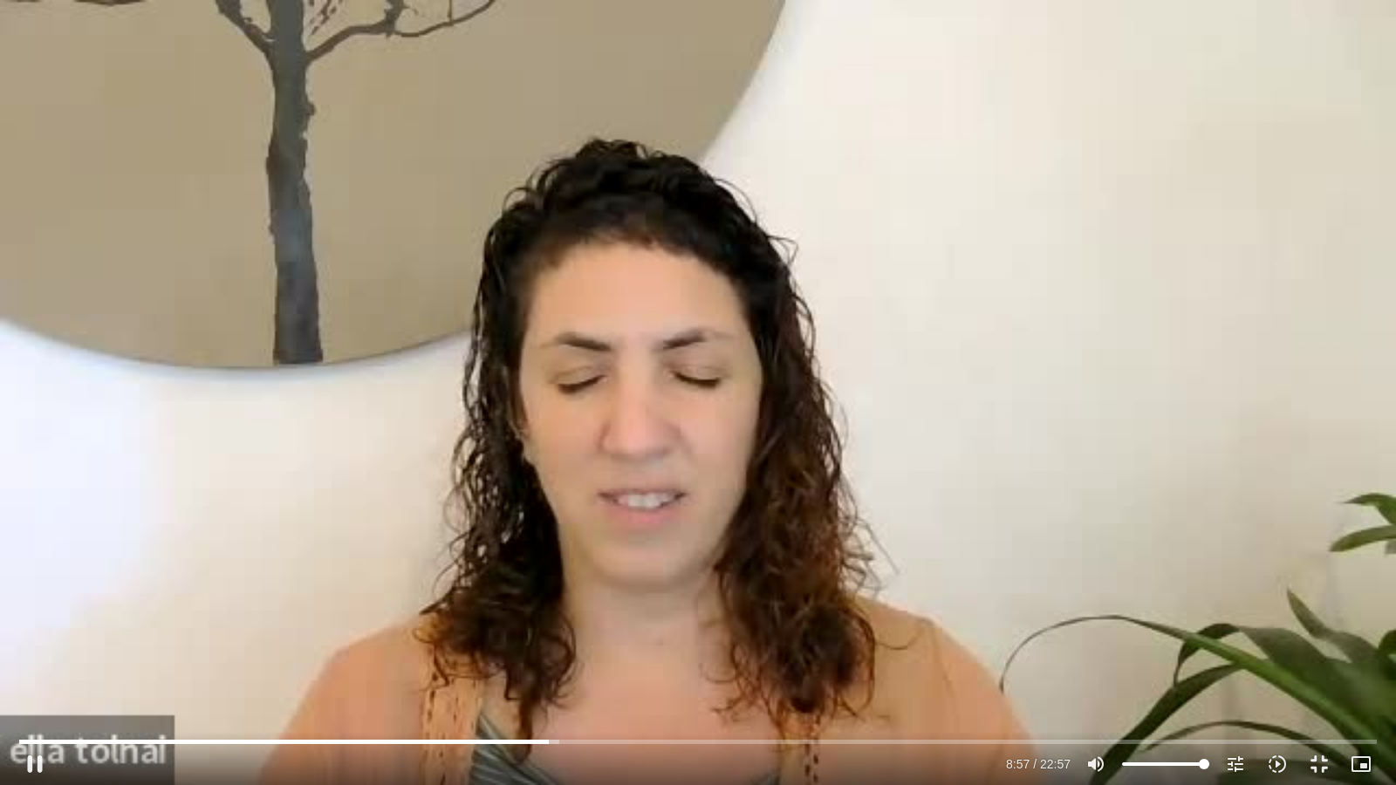
type input "3320.68"
type input "537.462483"
type input "3320.68"
type input "537.65676"
type input "3320.68"
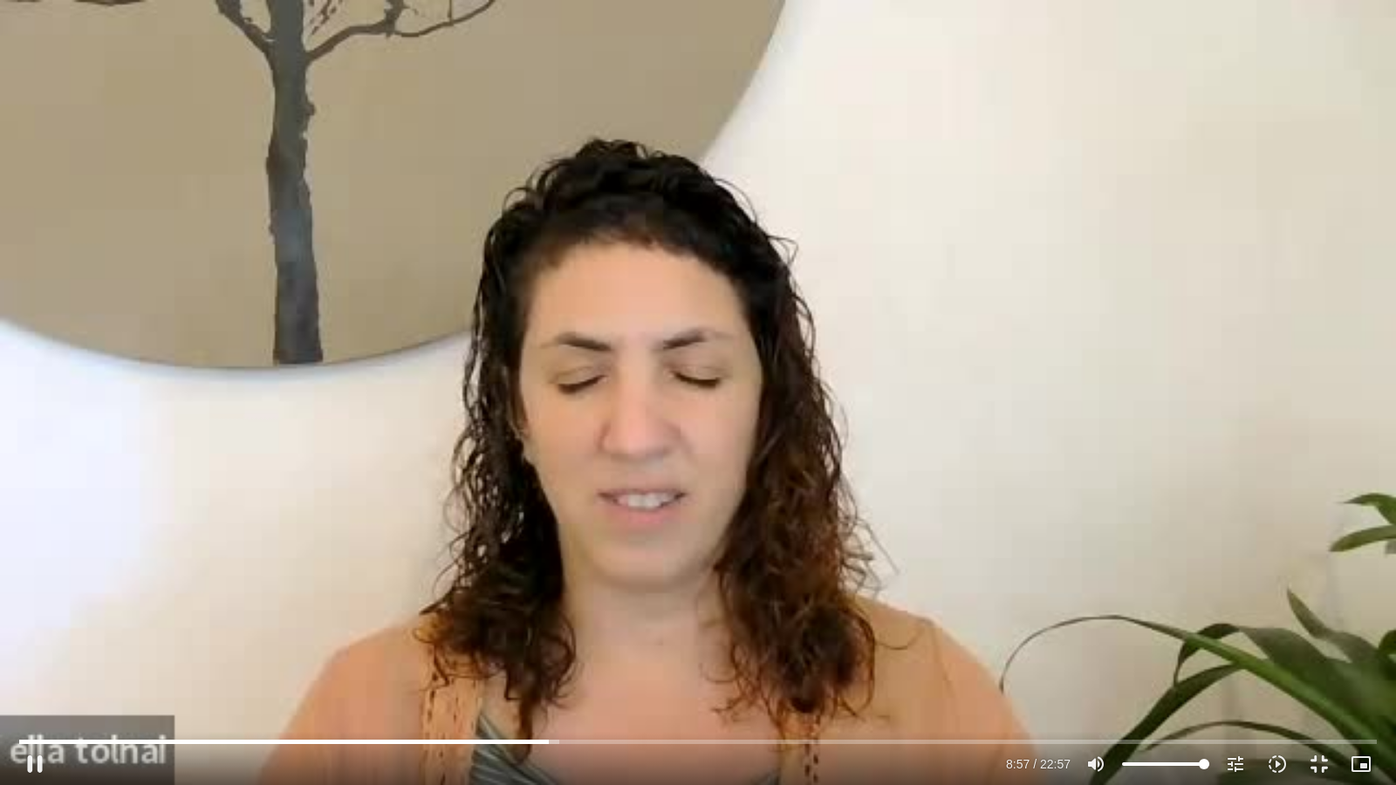
type input "537.753615"
type input "3320.68"
type input "537.909279"
type input "3320.68"
type input "538.039874"
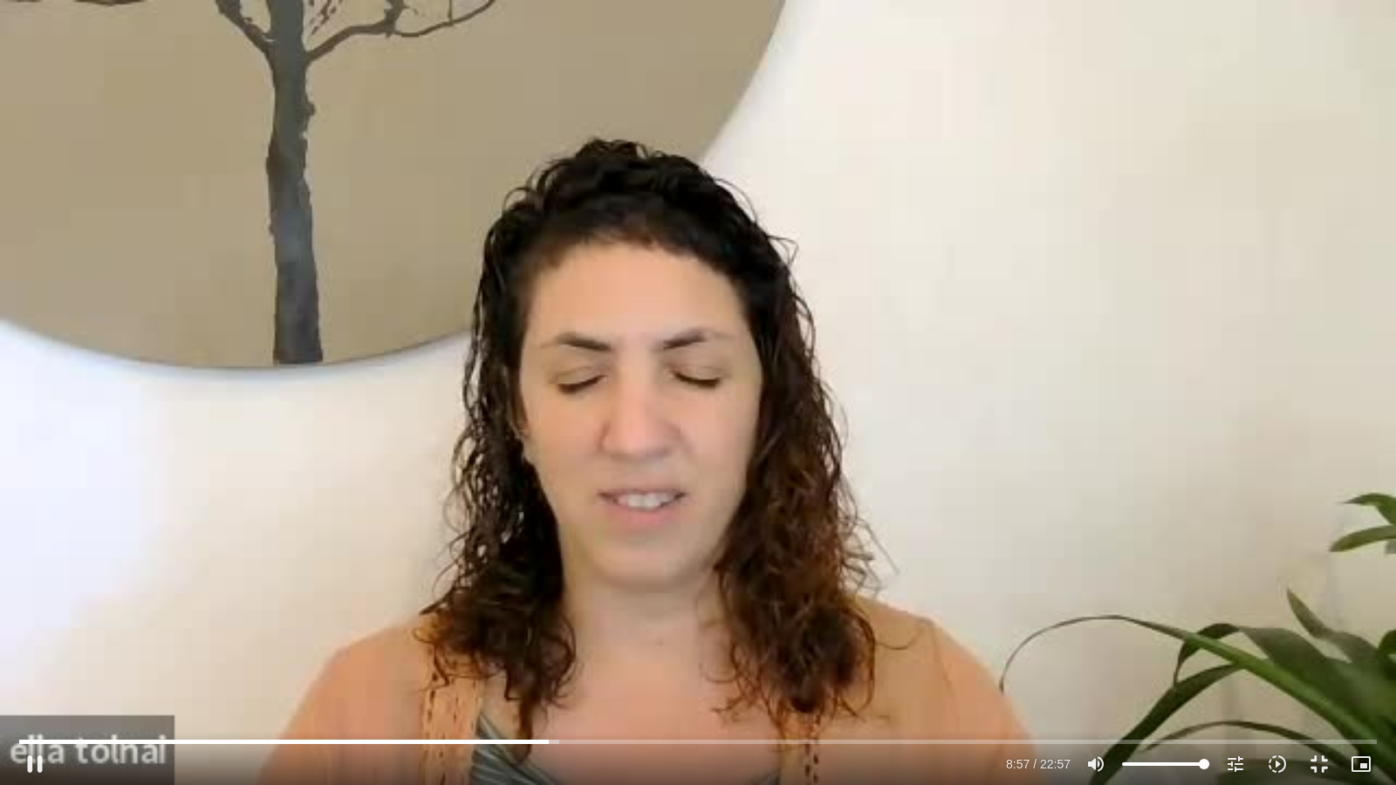
type input "3320.68"
type input "538.168718"
type input "3320.68"
type input "538.325463"
type input "3320.68"
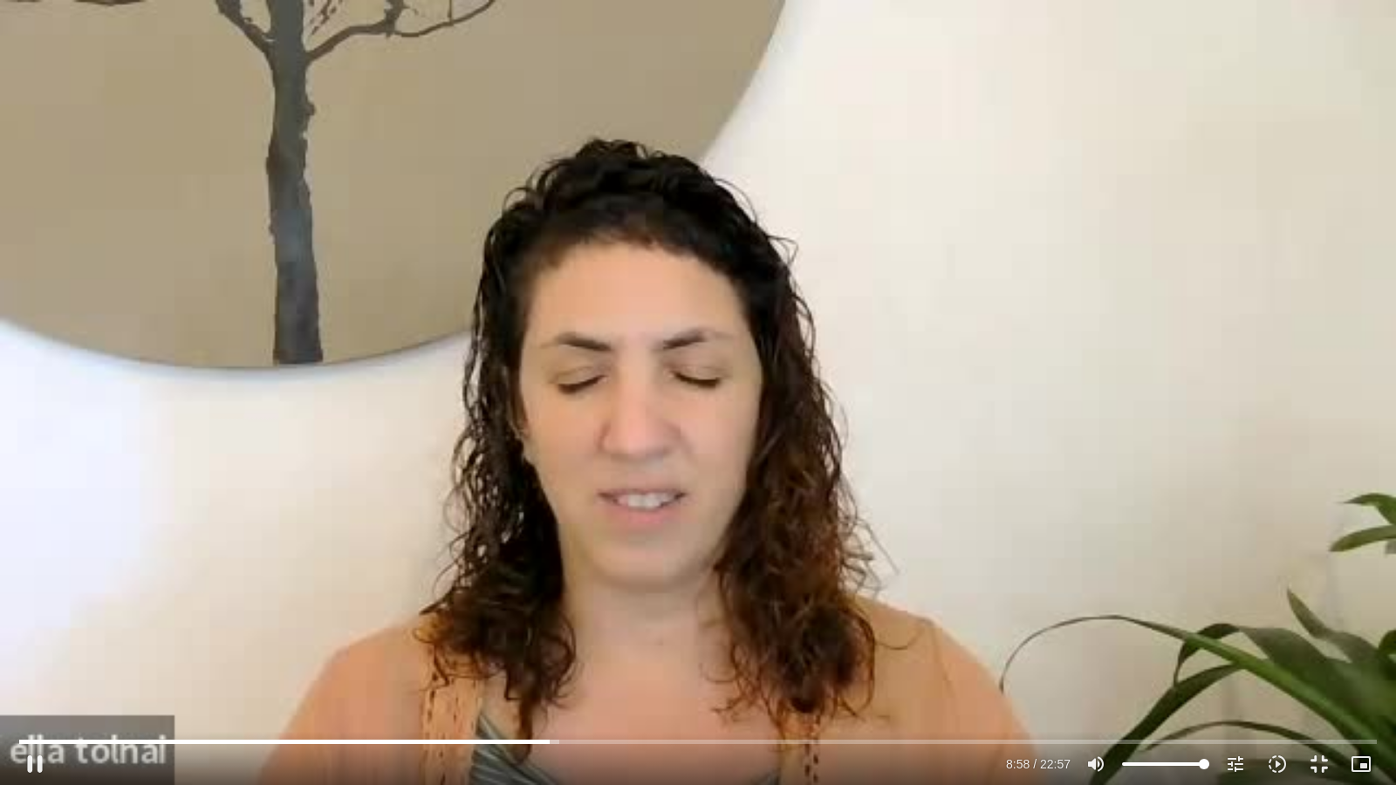
type input "538.457709"
type input "3320.68"
type input "538.588078"
type input "3320.68"
type input "538.74157"
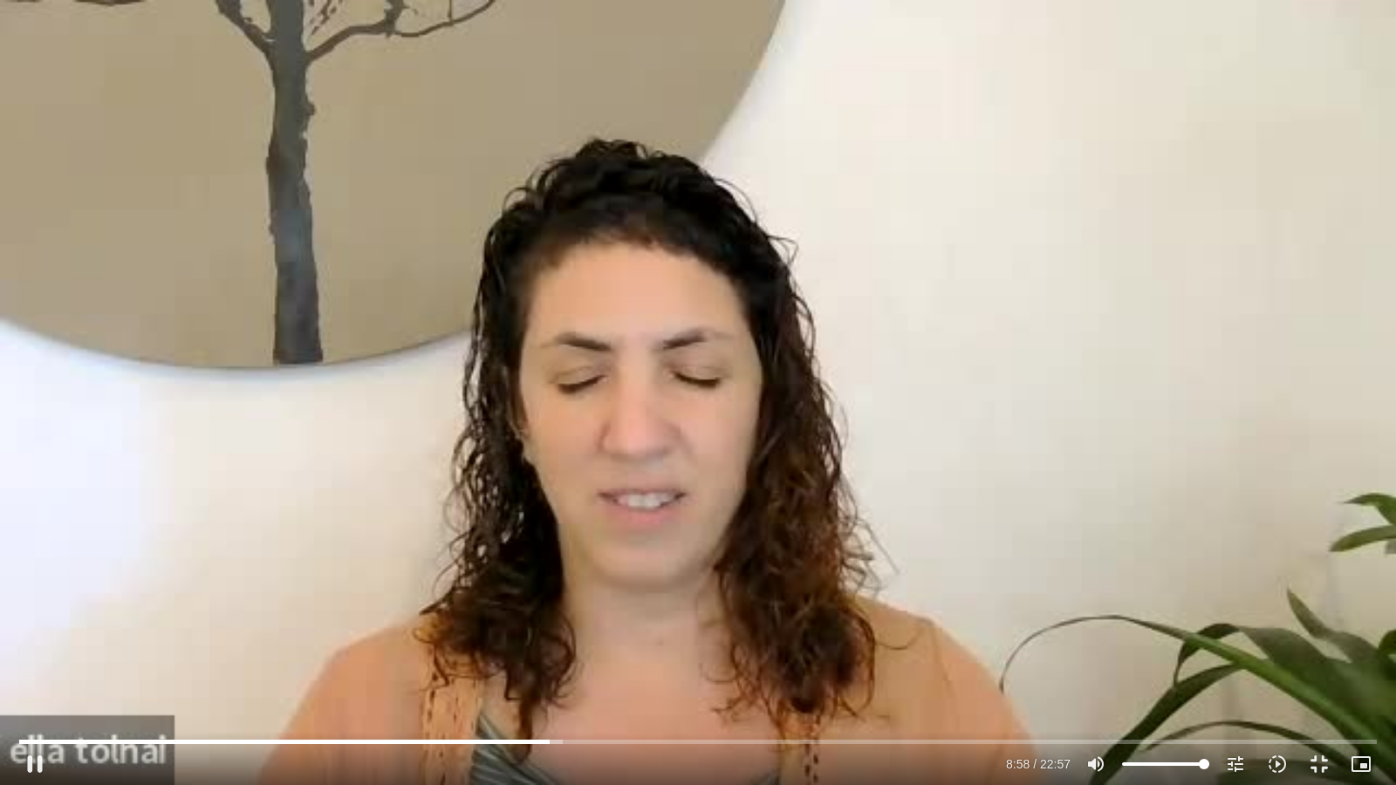
type input "3320.68"
type input "538.873957"
type input "3320.68"
type input "539.070647"
type input "3320.68"
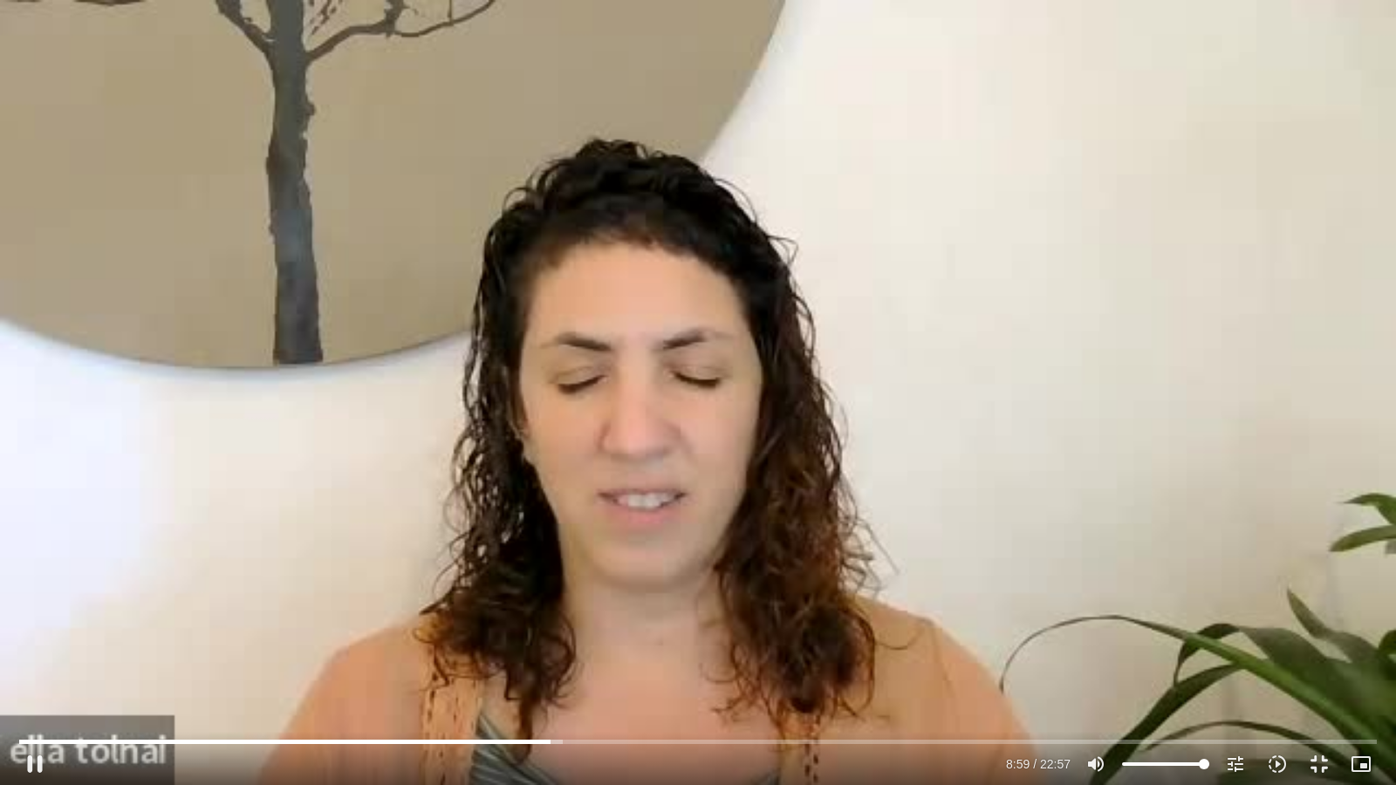
type input "539.240343"
type input "3320.68"
type input "539.353098"
type input "3320.68"
type input "539.452483"
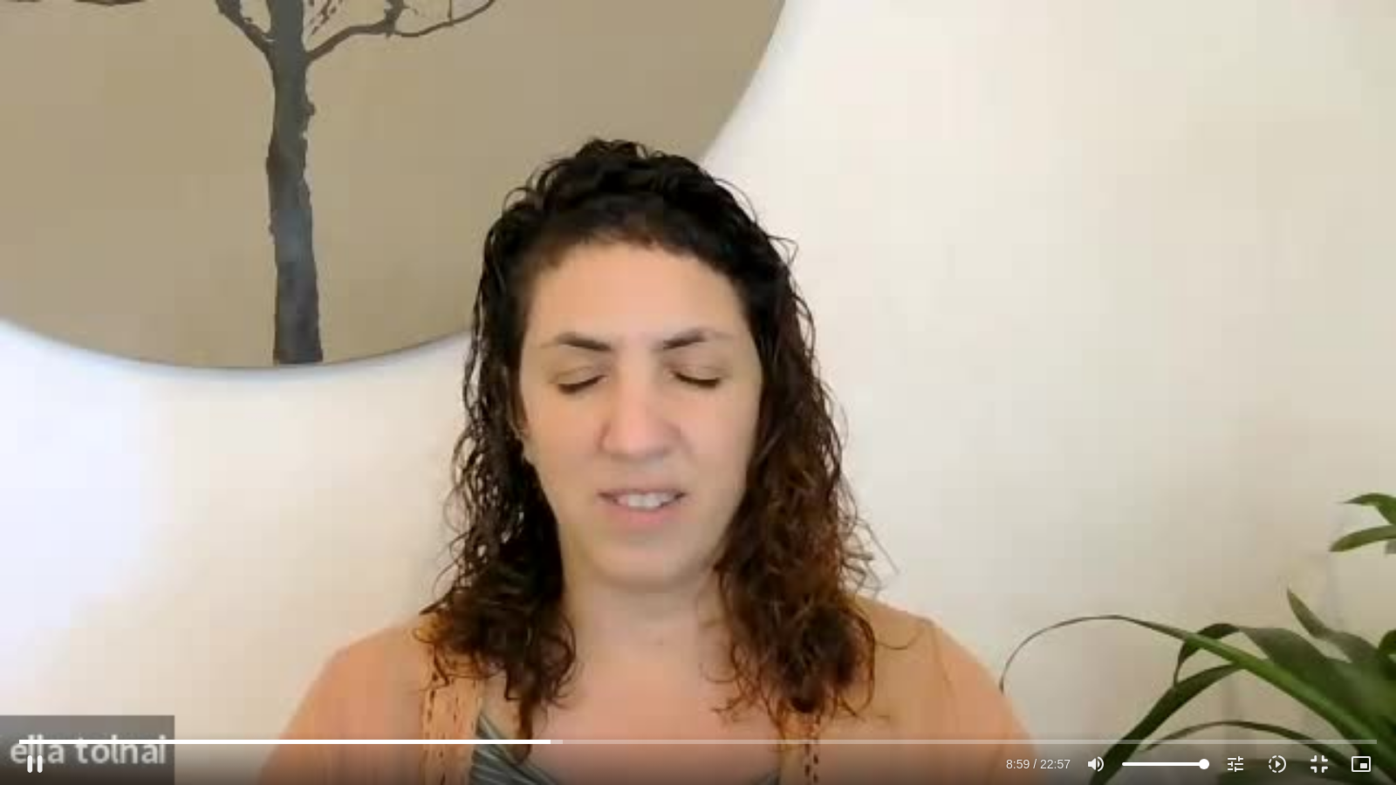
type input "3320.68"
type input "539.608982"
type input "3320.68"
type input "539.743225"
type input "3320.68"
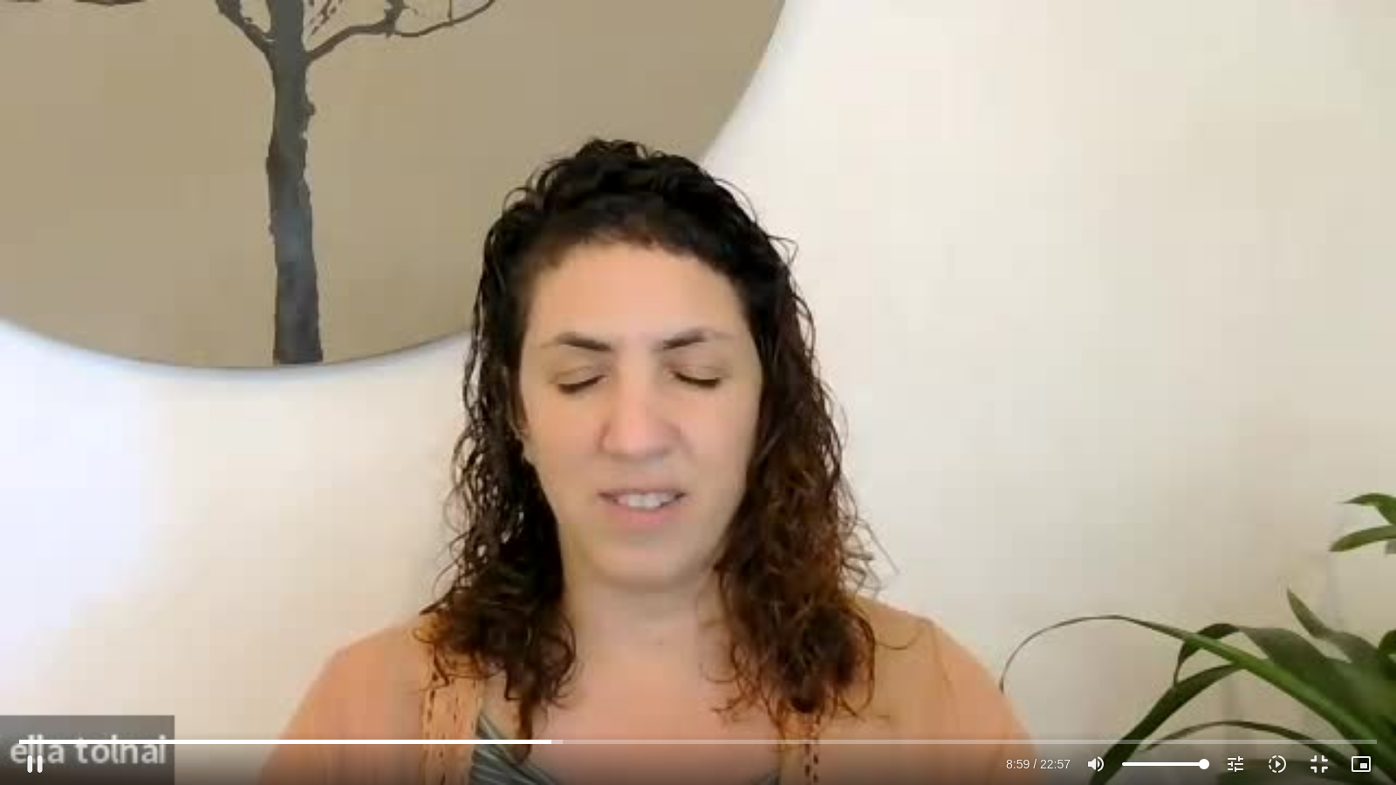
type input "539.895639"
type input "3320.68"
type input "540.051379"
type input "3320.68"
type input "540.182976"
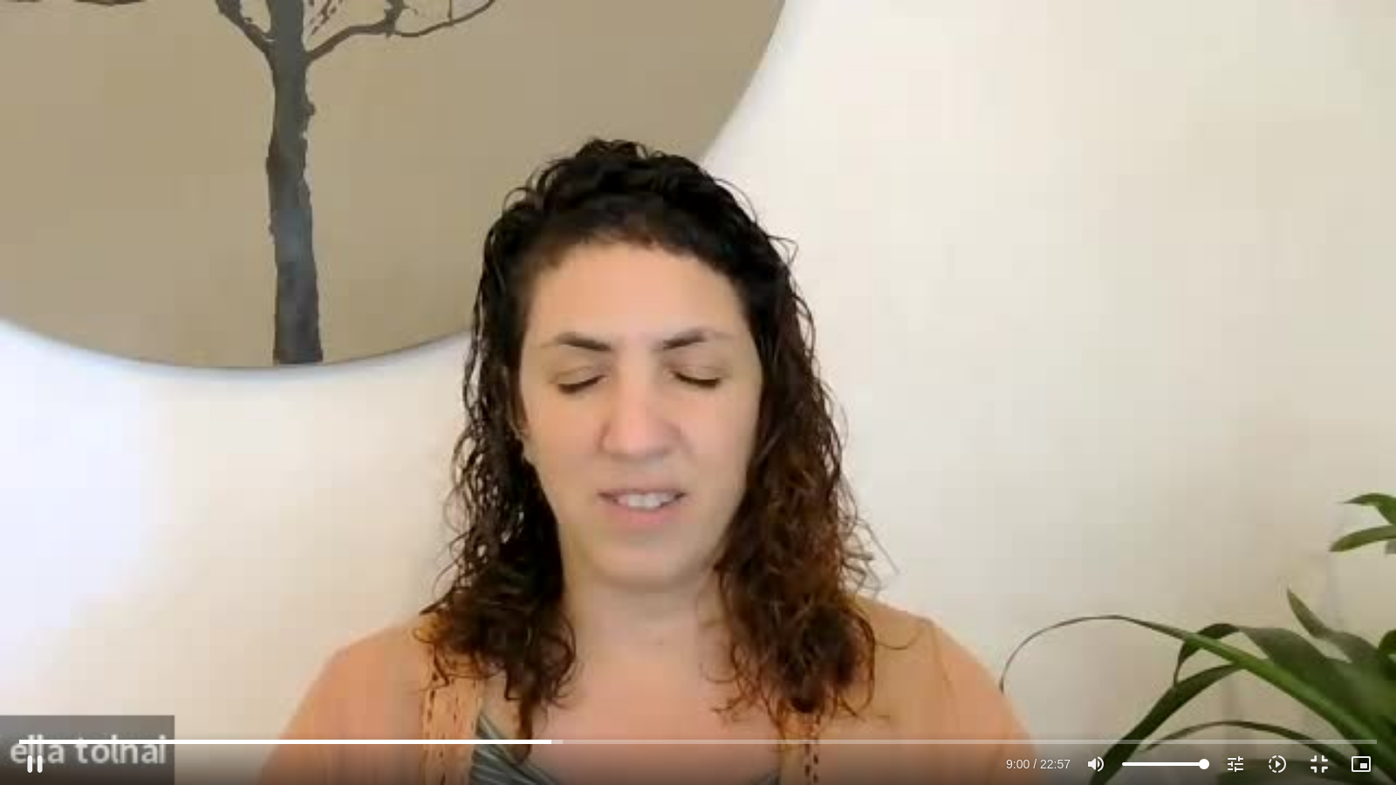
type input "3320.68"
type input "540.339457"
type input "3320.68"
type input "540.468381"
type input "3320.68"
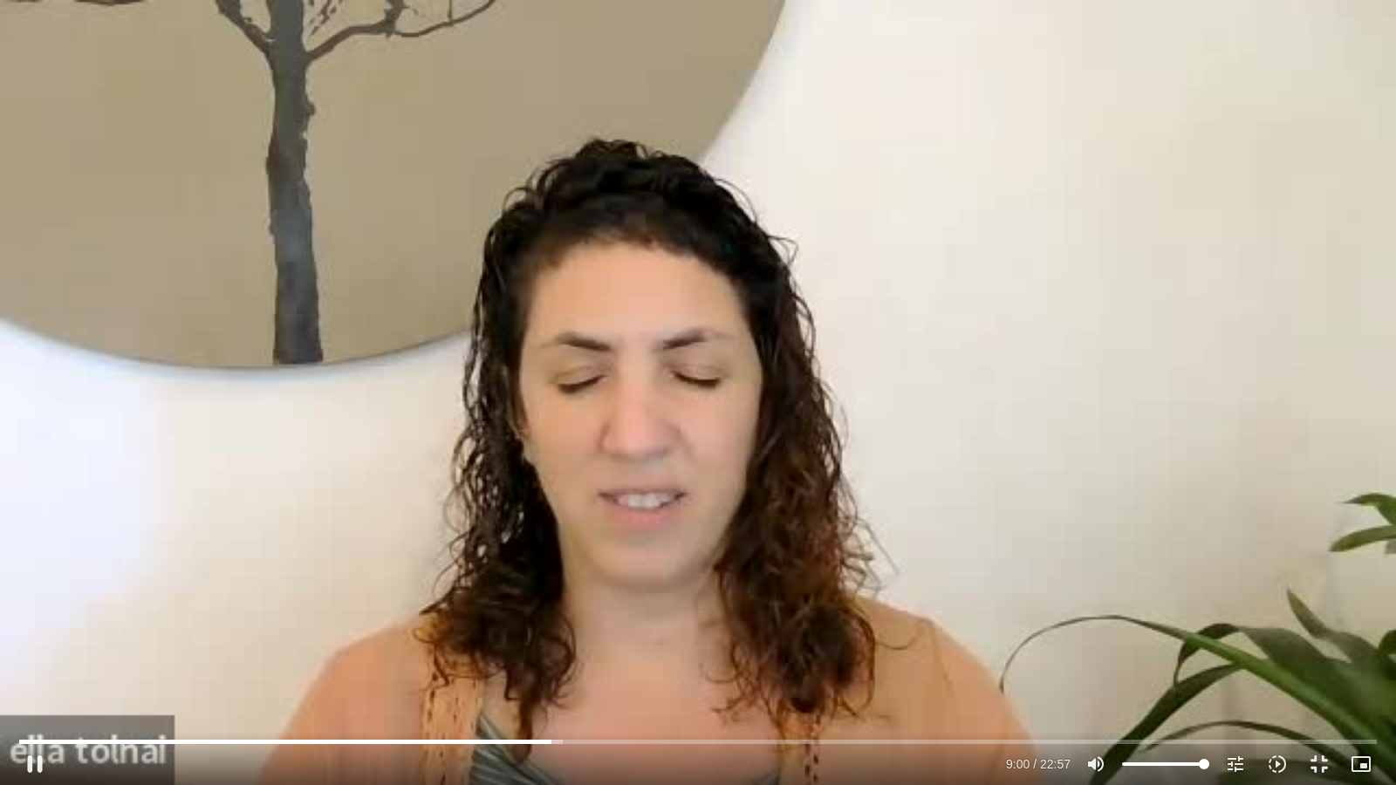
type input "540.606224"
type input "3320.68"
type input "540.769011"
type input "3320.68"
type input "540.918298"
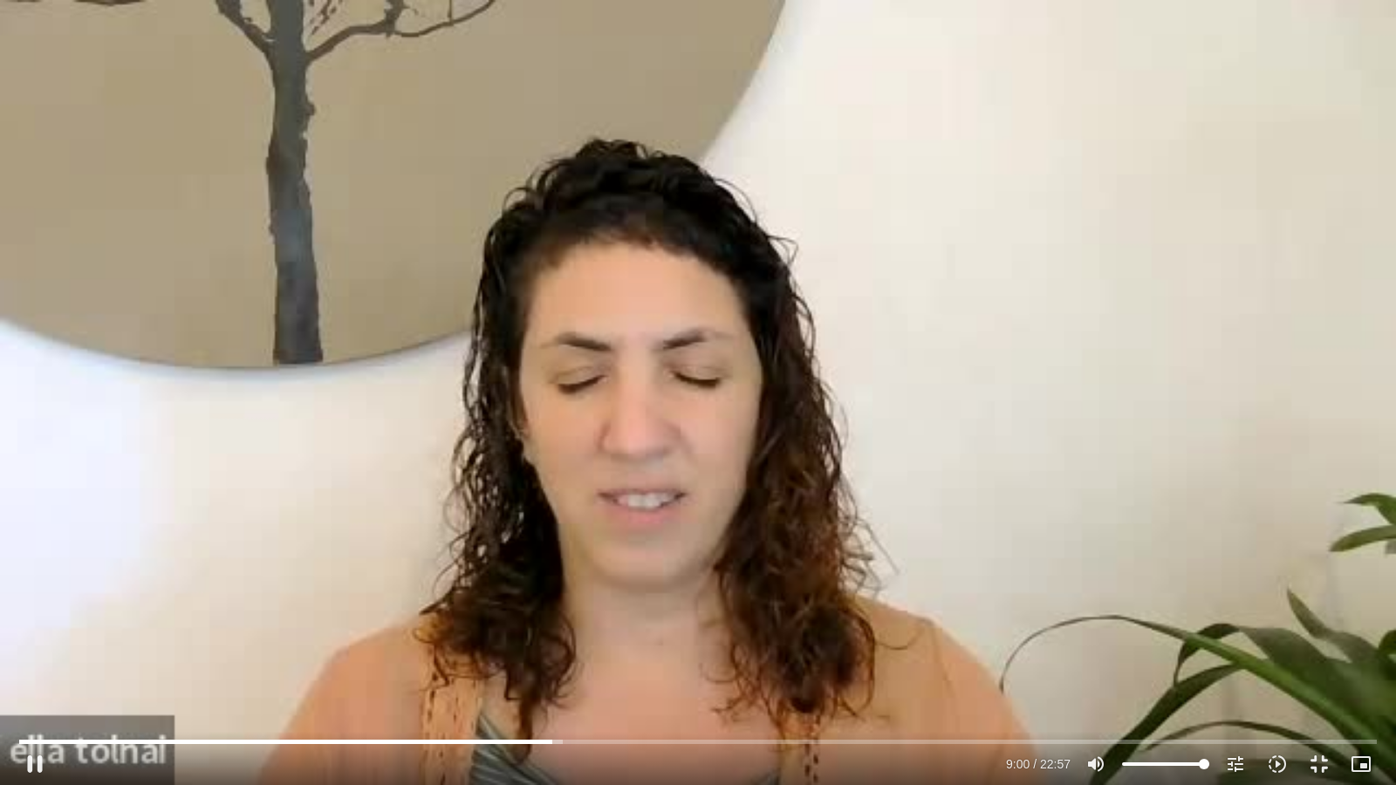
type input "3320.68"
type input "541.043475"
click at [37, 688] on button "pause" at bounding box center [35, 765] width 42 height 42
drag, startPoint x: 35, startPoint y: 762, endPoint x: 195, endPoint y: 785, distance: 161.3
click at [35, 688] on button "play_arrow" at bounding box center [35, 765] width 42 height 42
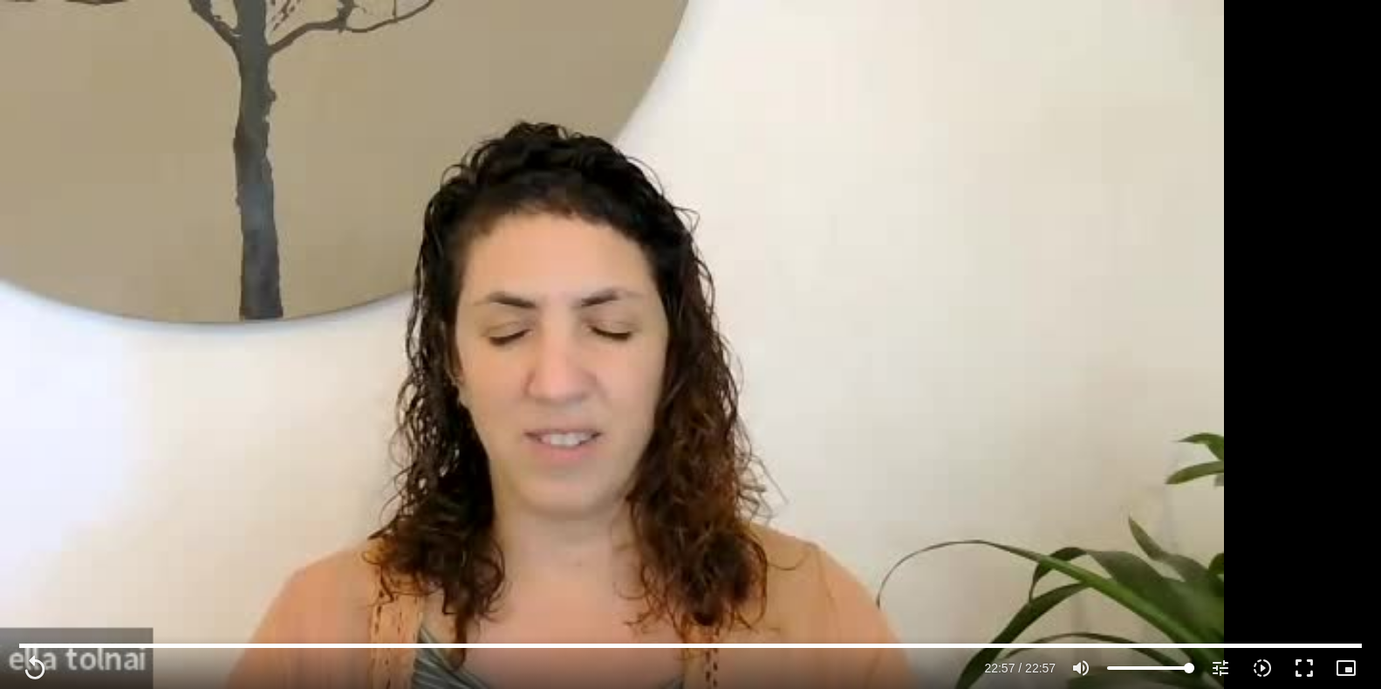
scroll to position [0, 0]
